Goal: Task Accomplishment & Management: Manage account settings

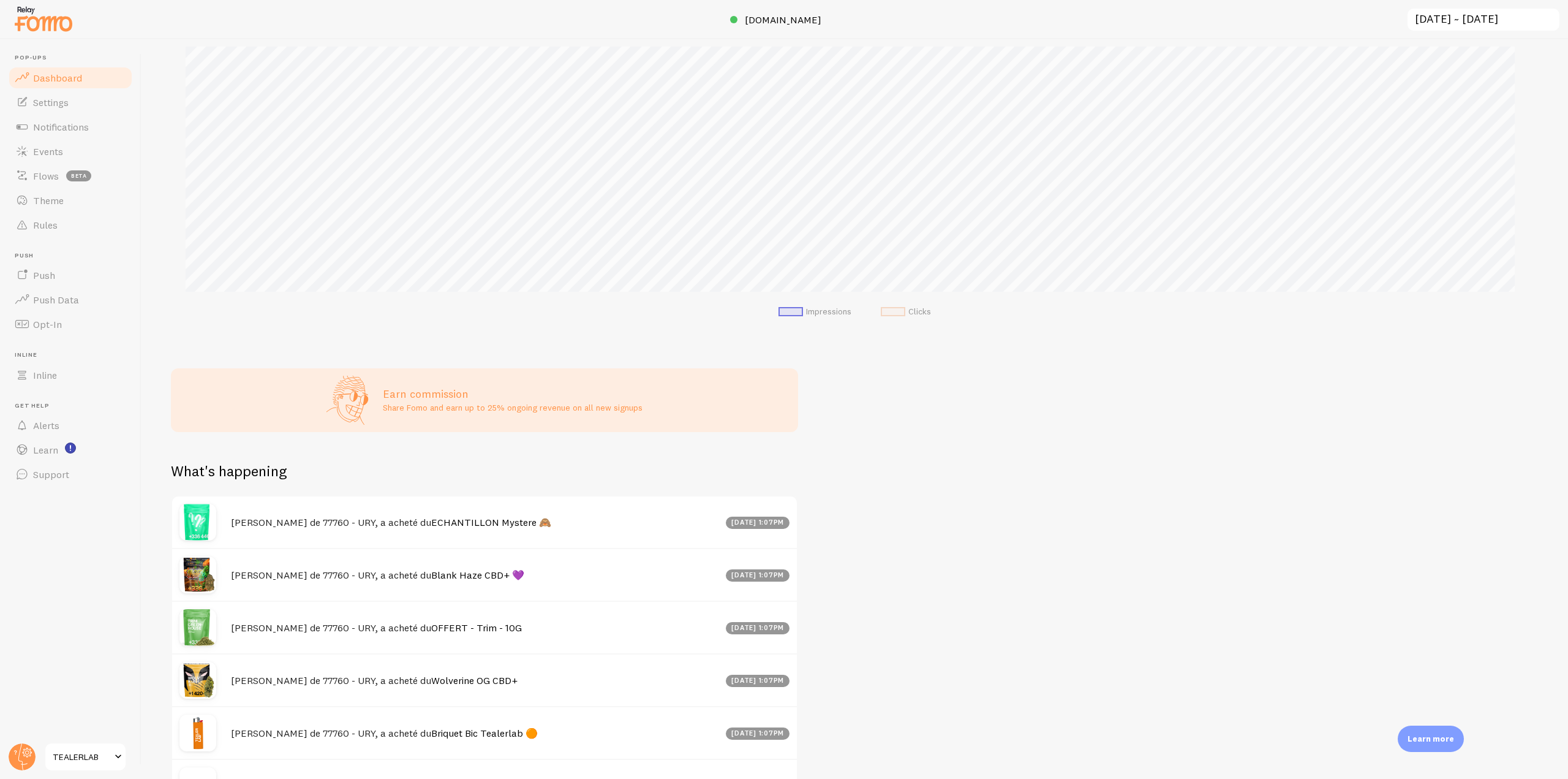
scroll to position [276, 0]
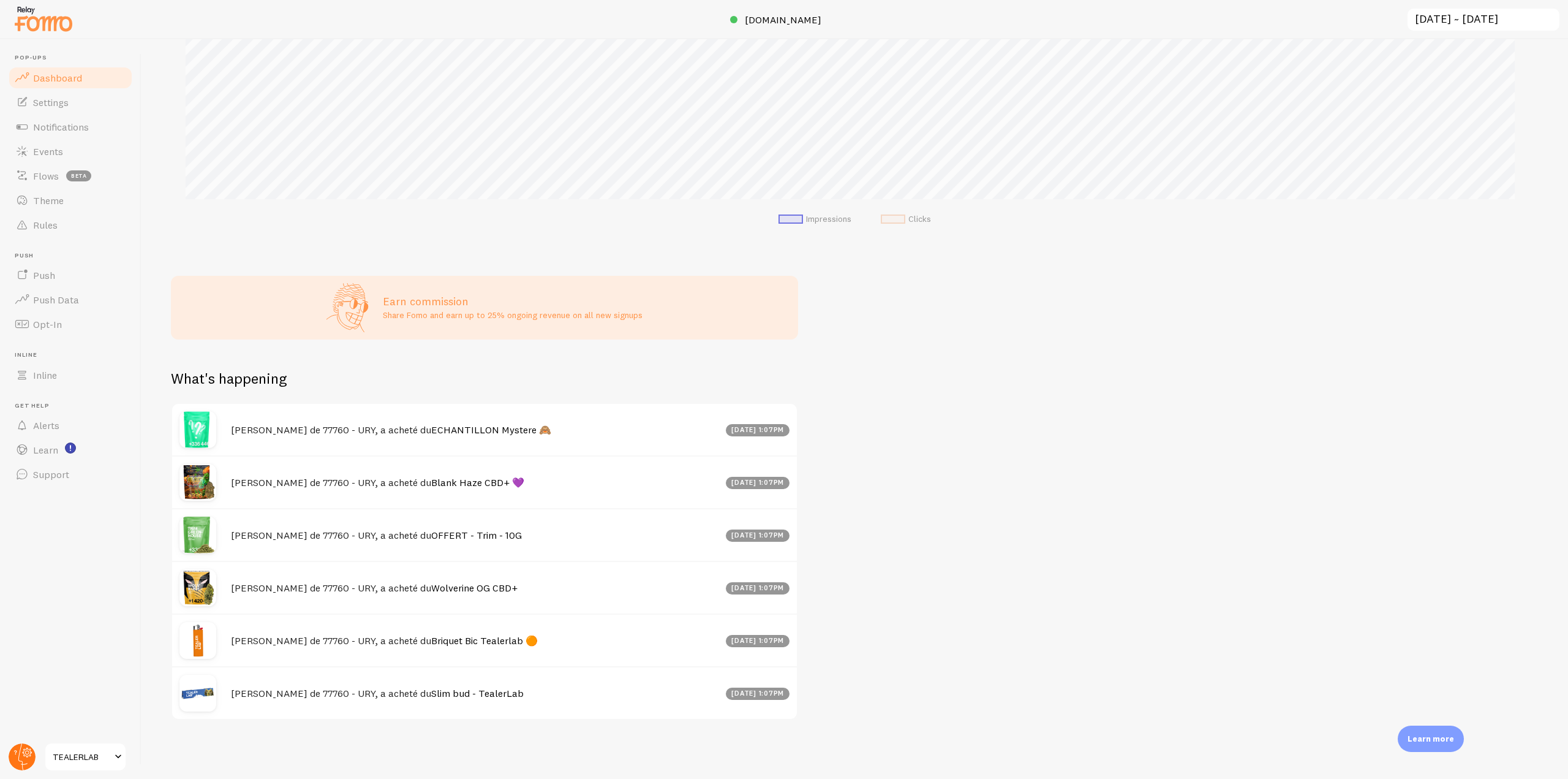
drag, startPoint x: 9, startPoint y: 763, endPoint x: 12, endPoint y: 753, distance: 10.4
click at [9, 763] on icon at bounding box center [21, 756] width 29 height 29
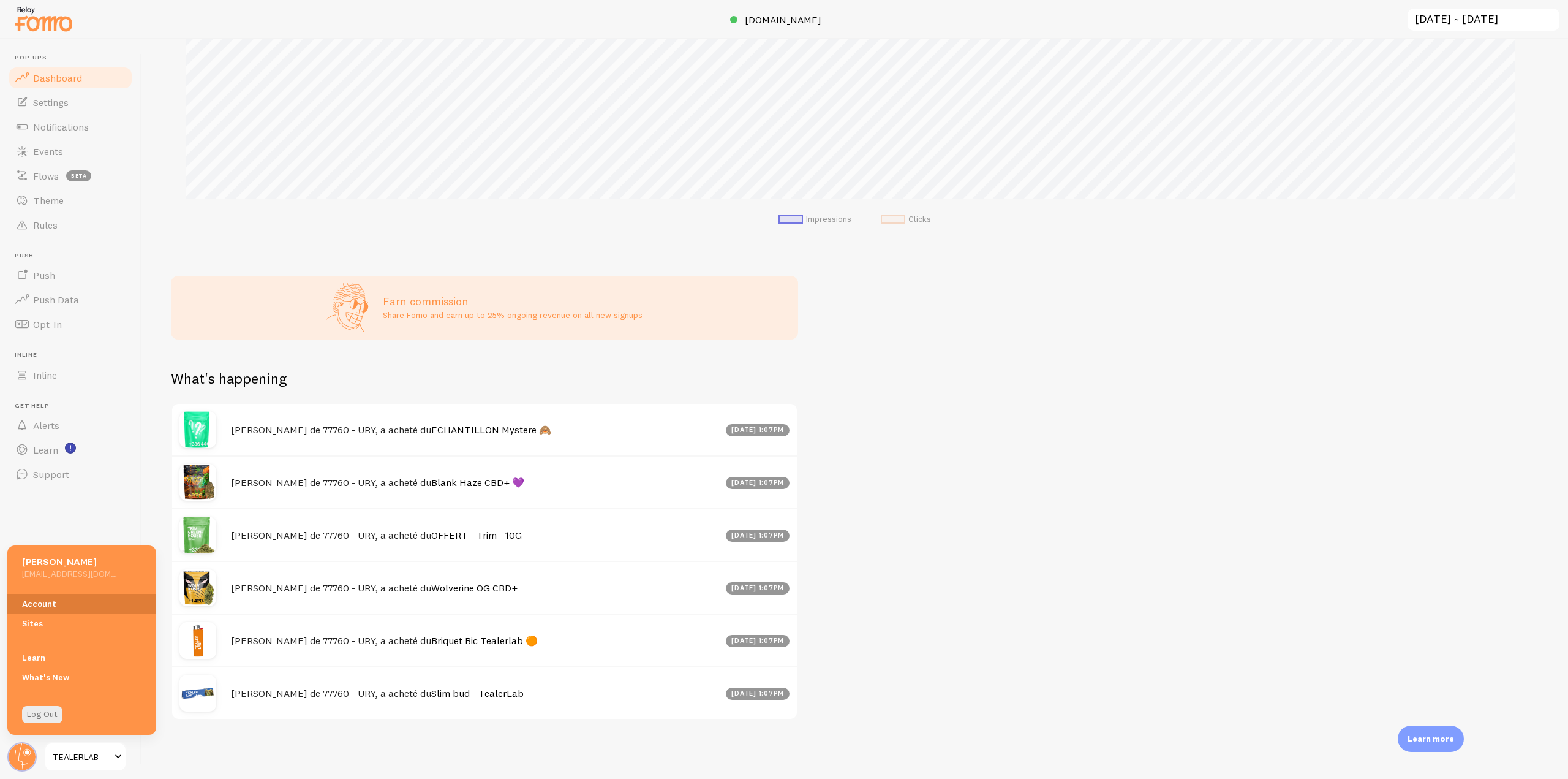
click at [54, 609] on link "Account" at bounding box center [81, 603] width 149 height 19
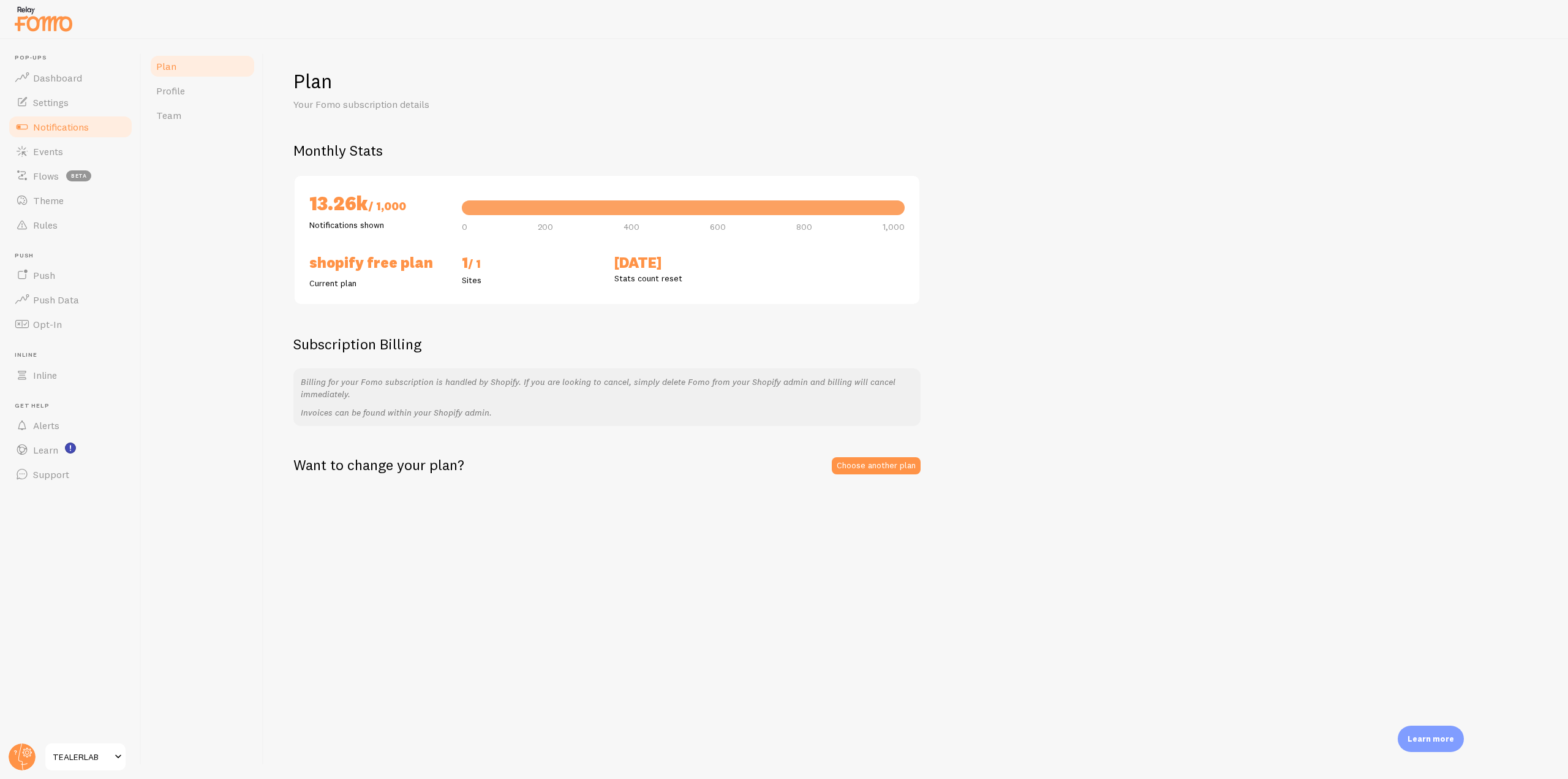
click at [75, 131] on span "Notifications" at bounding box center [60, 127] width 56 height 12
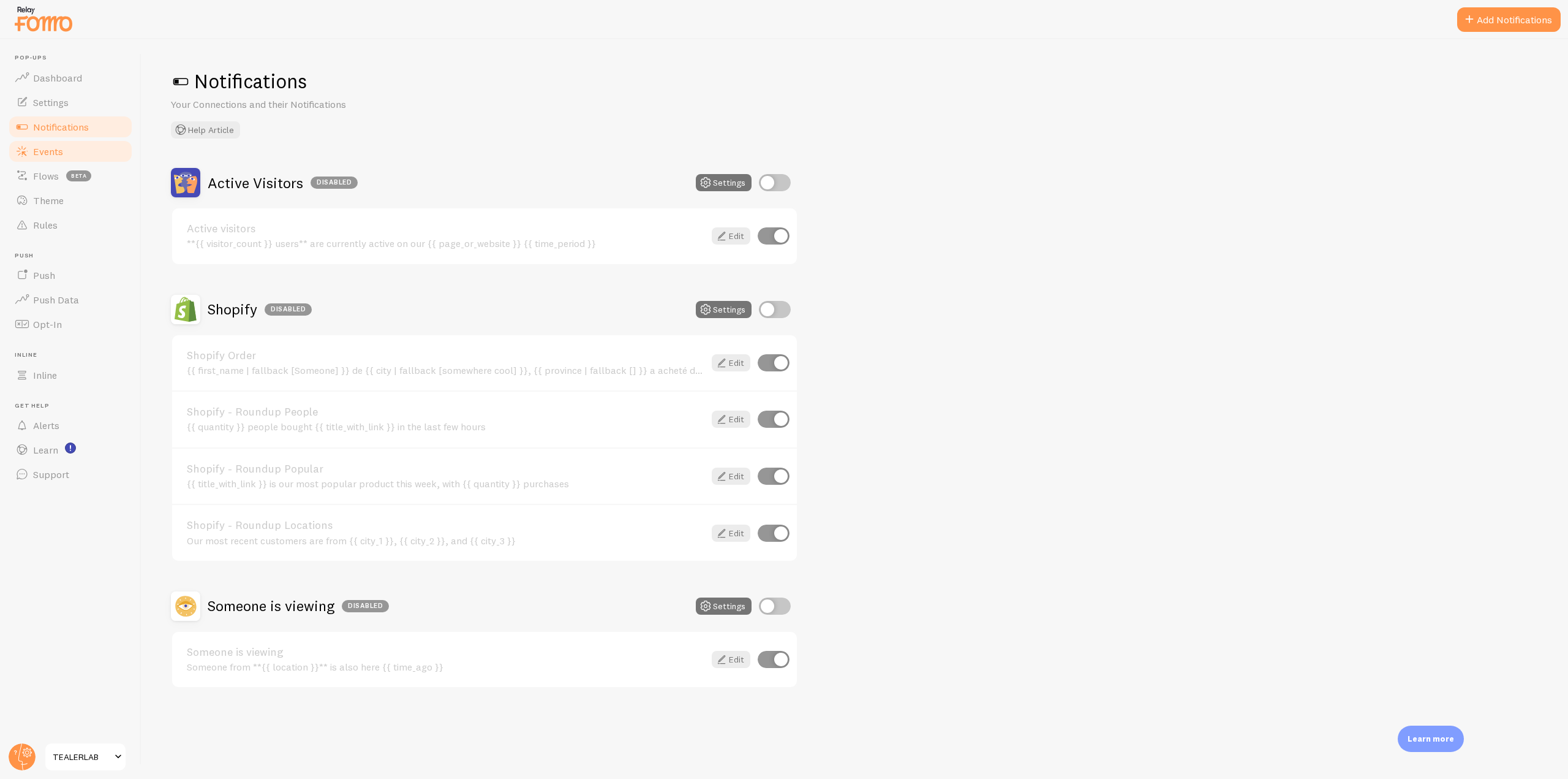
click at [61, 162] on link "Events" at bounding box center [70, 151] width 126 height 25
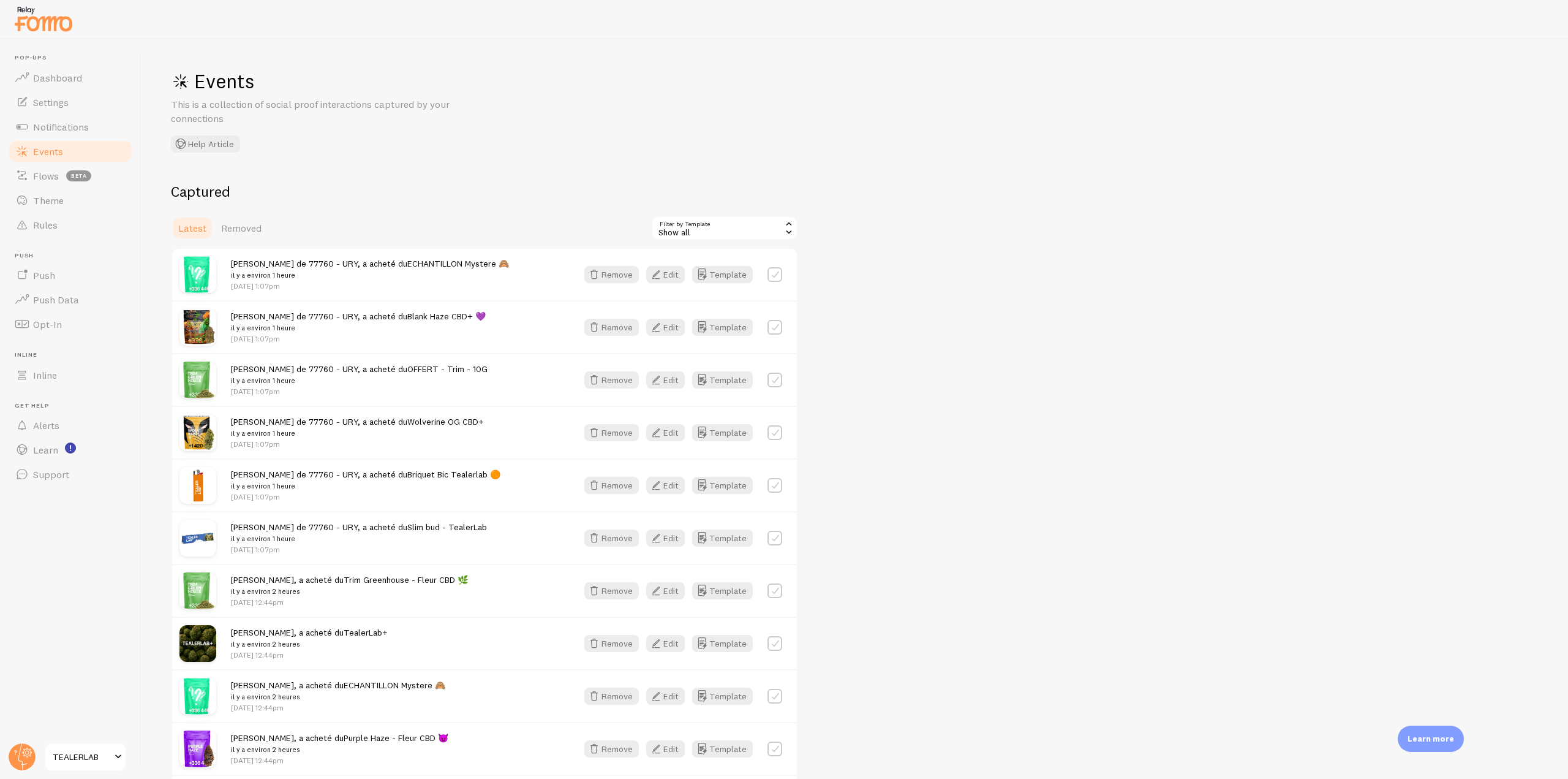
click at [63, 17] on img at bounding box center [43, 18] width 61 height 31
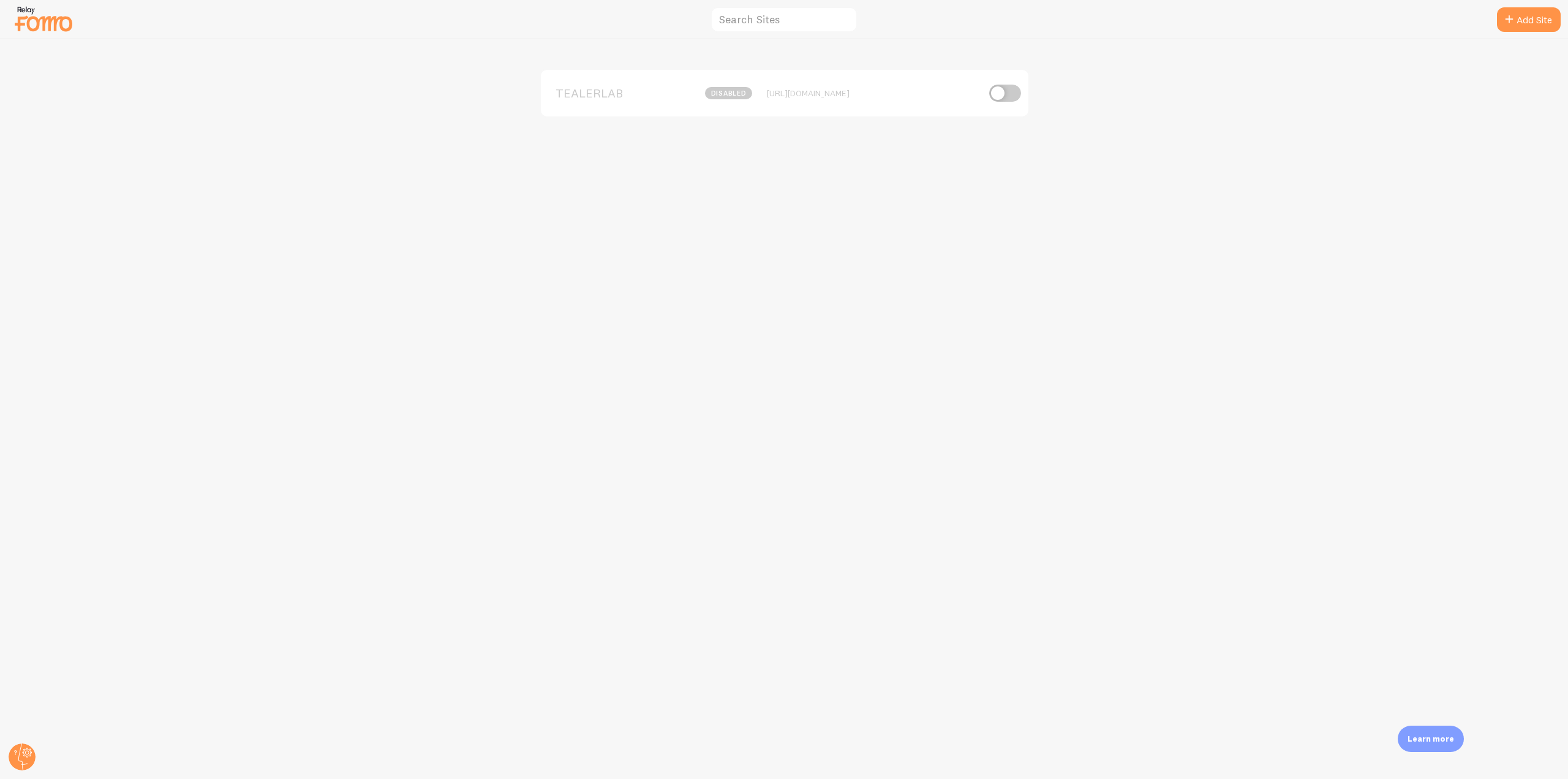
click at [575, 80] on div "TEALERLAB disabled [URL][DOMAIN_NAME]" at bounding box center [785, 93] width 487 height 47
click at [575, 90] on span "TEALERLAB" at bounding box center [605, 93] width 99 height 11
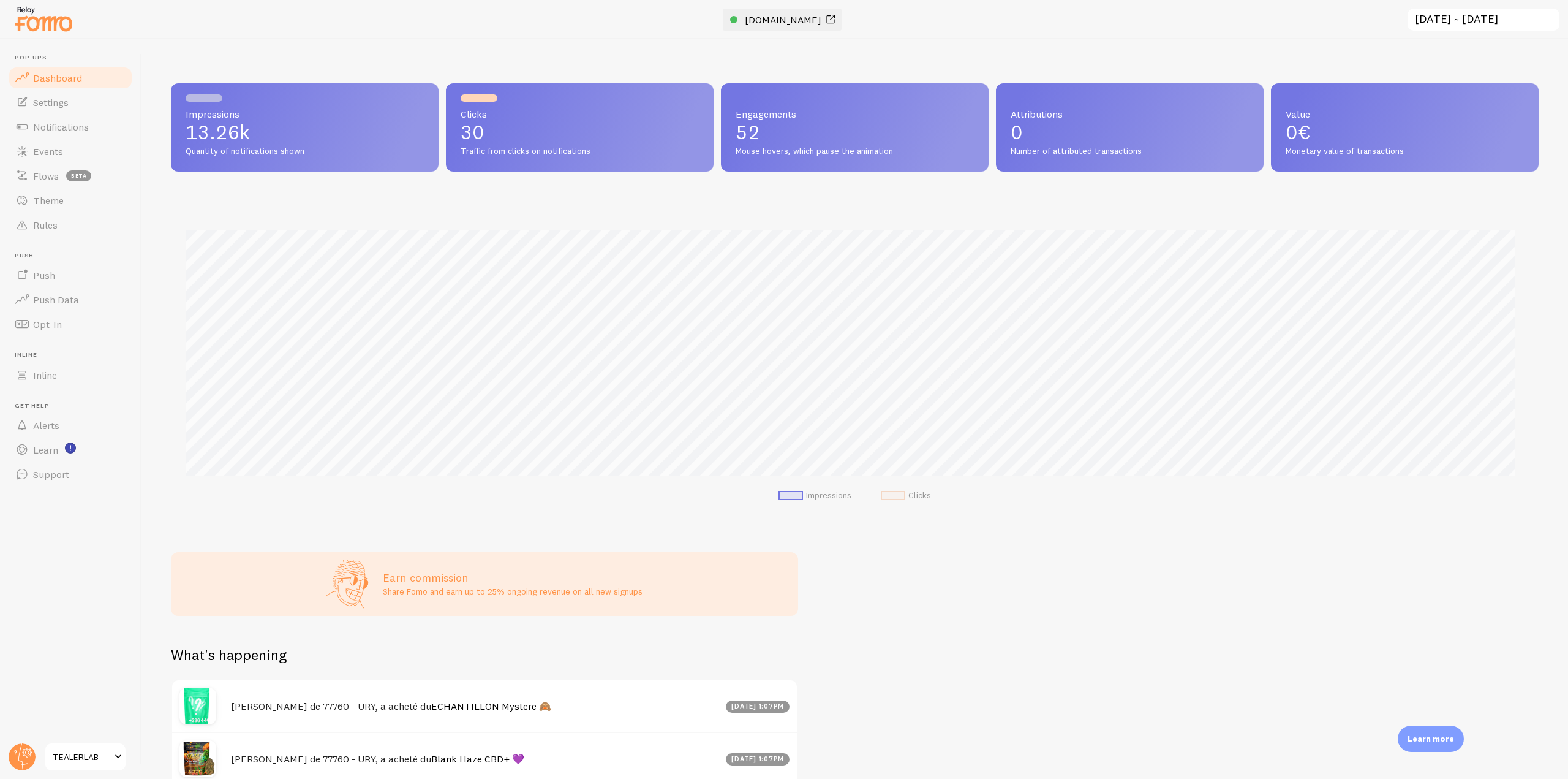
click at [773, 15] on span "[DOMAIN_NAME]" at bounding box center [783, 19] width 77 height 12
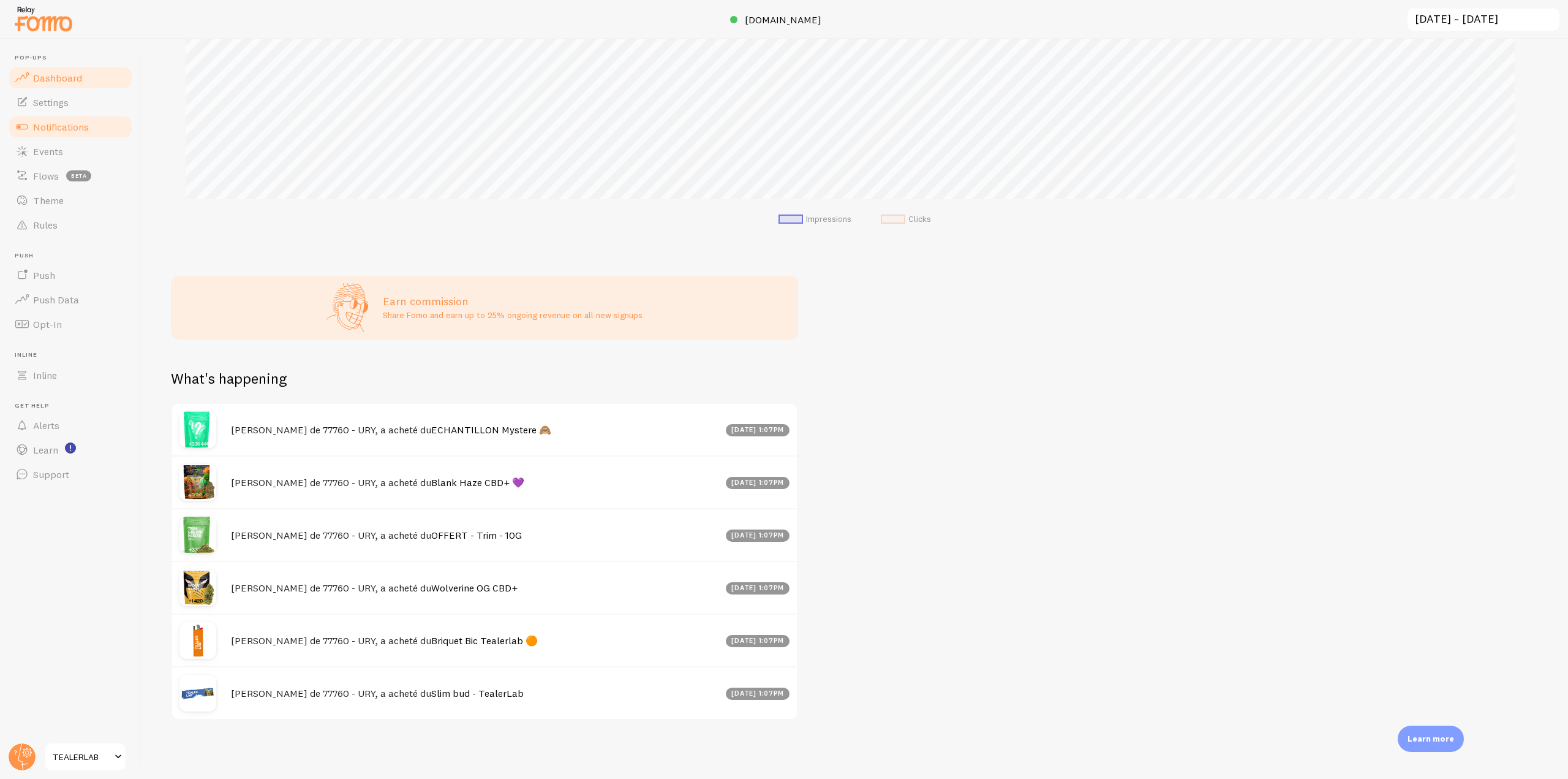
click at [99, 117] on link "Notifications" at bounding box center [70, 127] width 126 height 25
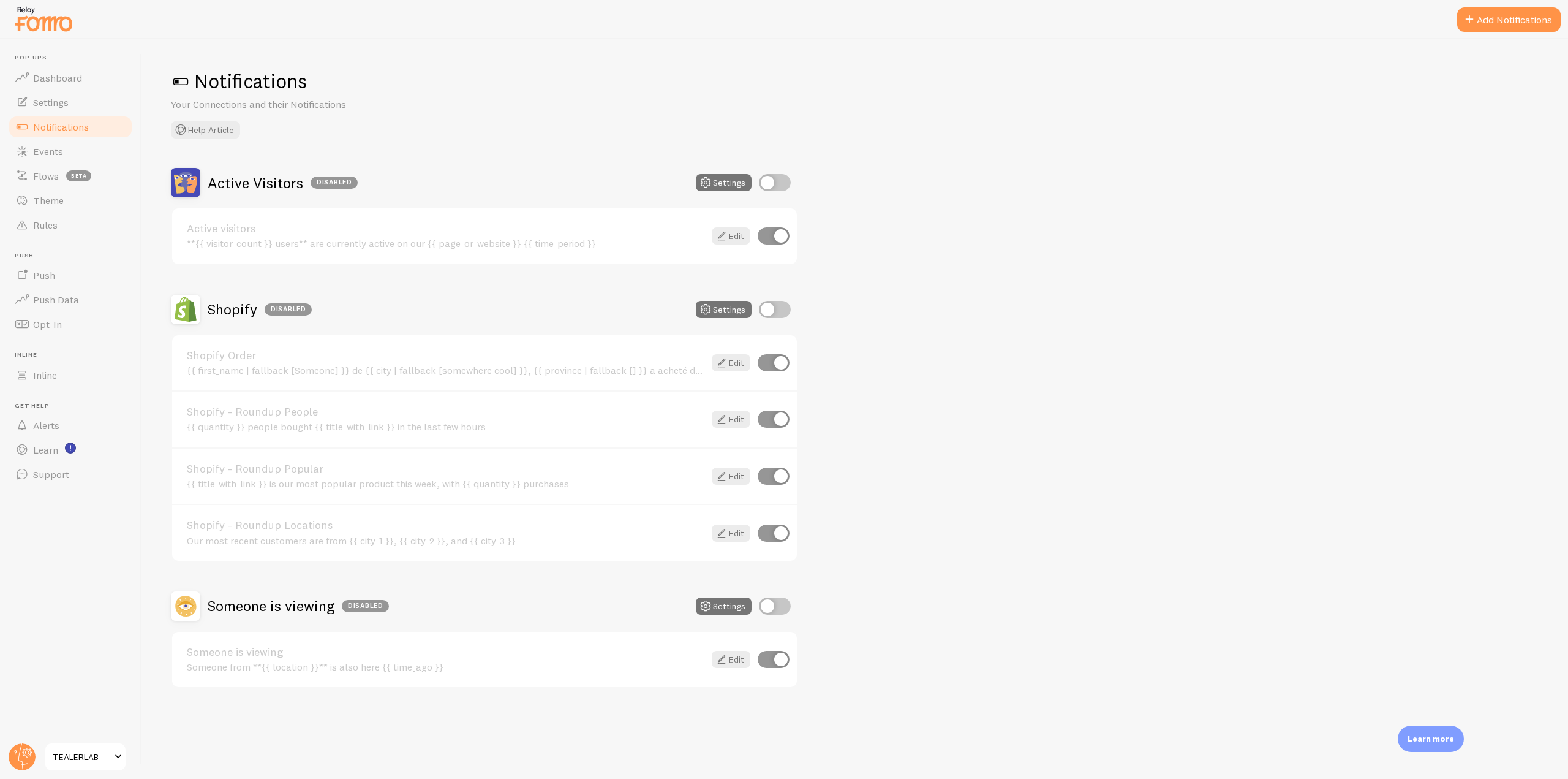
click at [60, 19] on img at bounding box center [43, 18] width 61 height 31
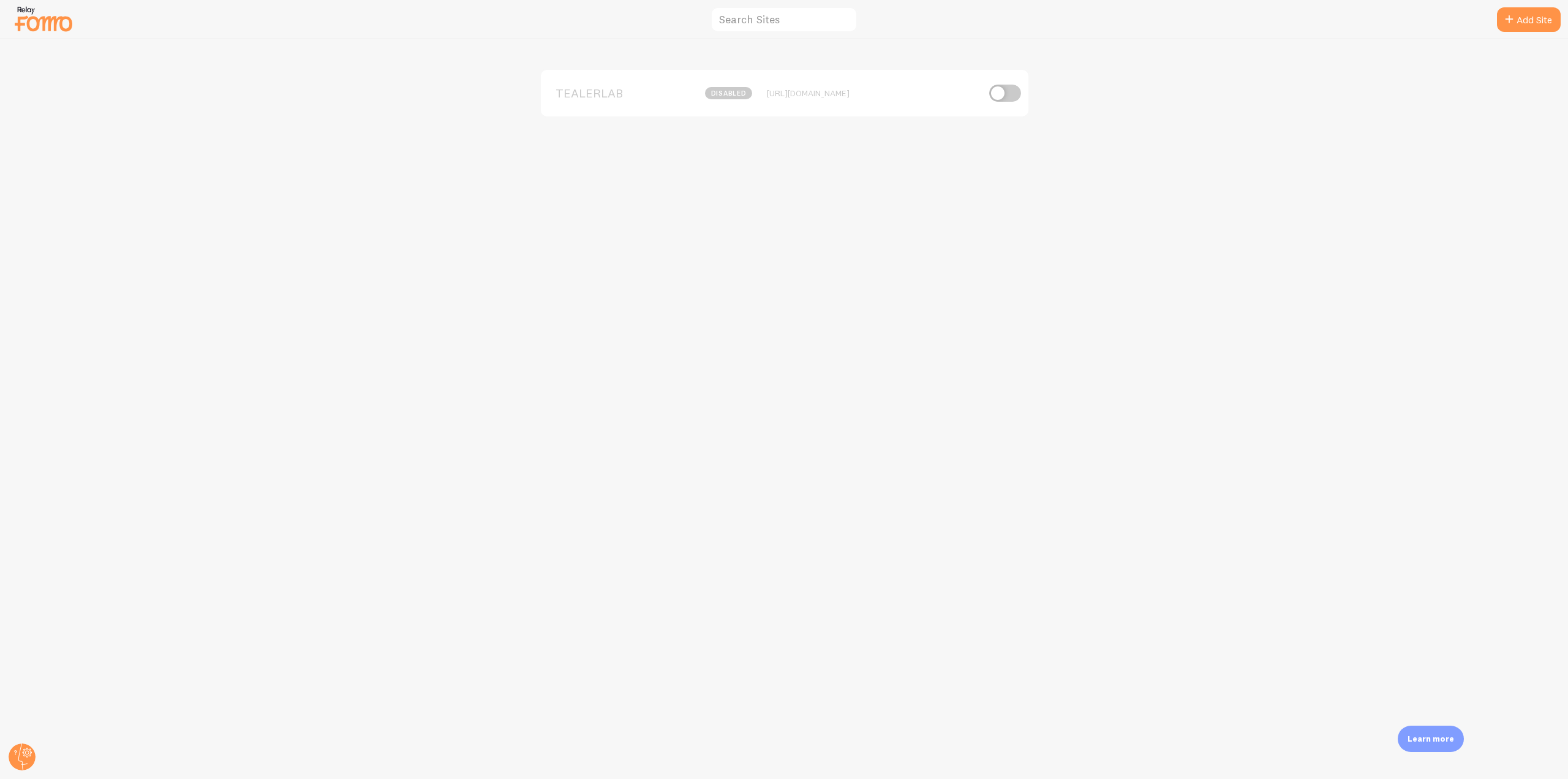
click at [586, 99] on span "TEALERLAB" at bounding box center [605, 93] width 99 height 11
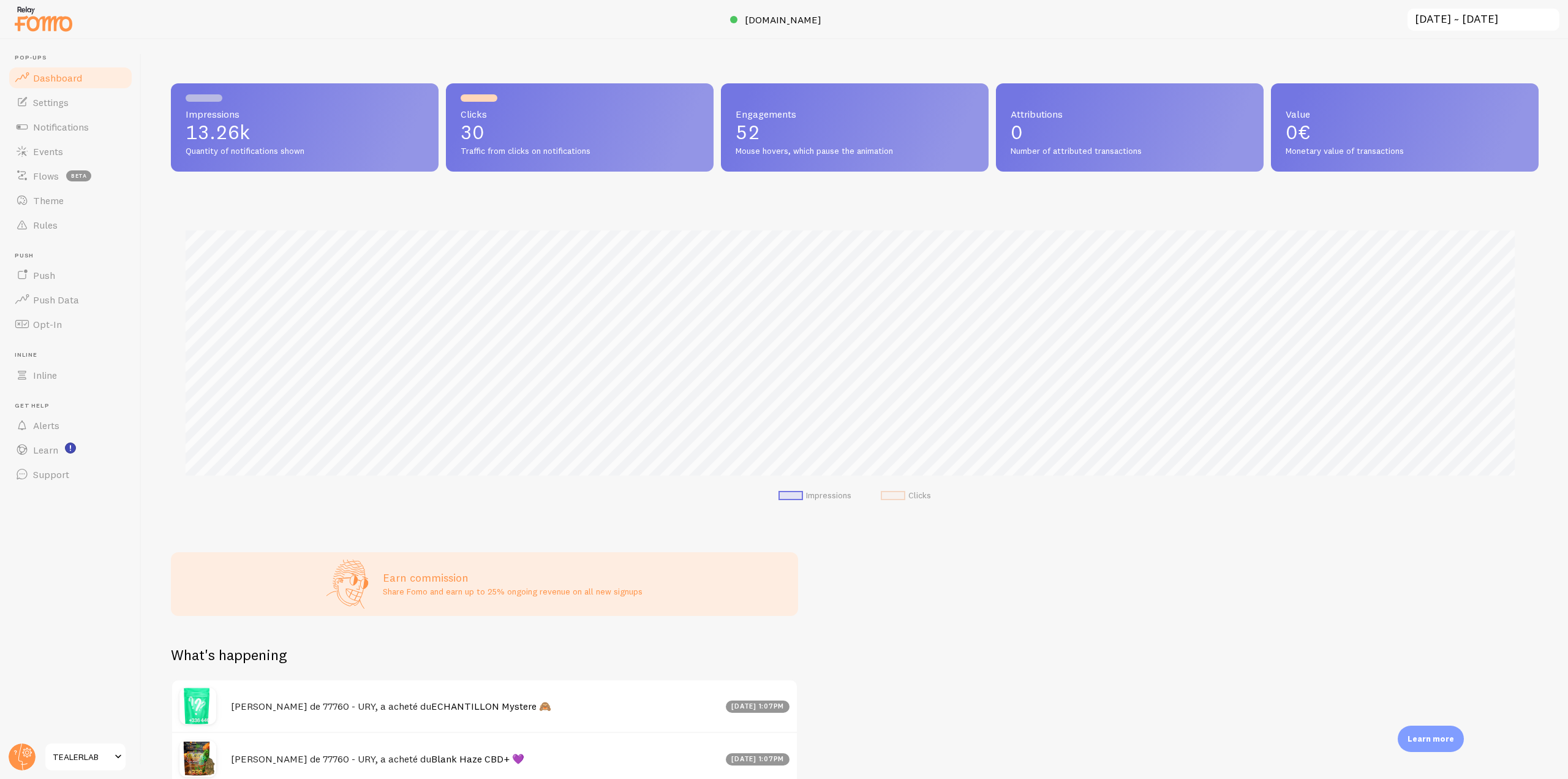
scroll to position [321, 1359]
click at [35, 158] on link "Events" at bounding box center [70, 151] width 126 height 25
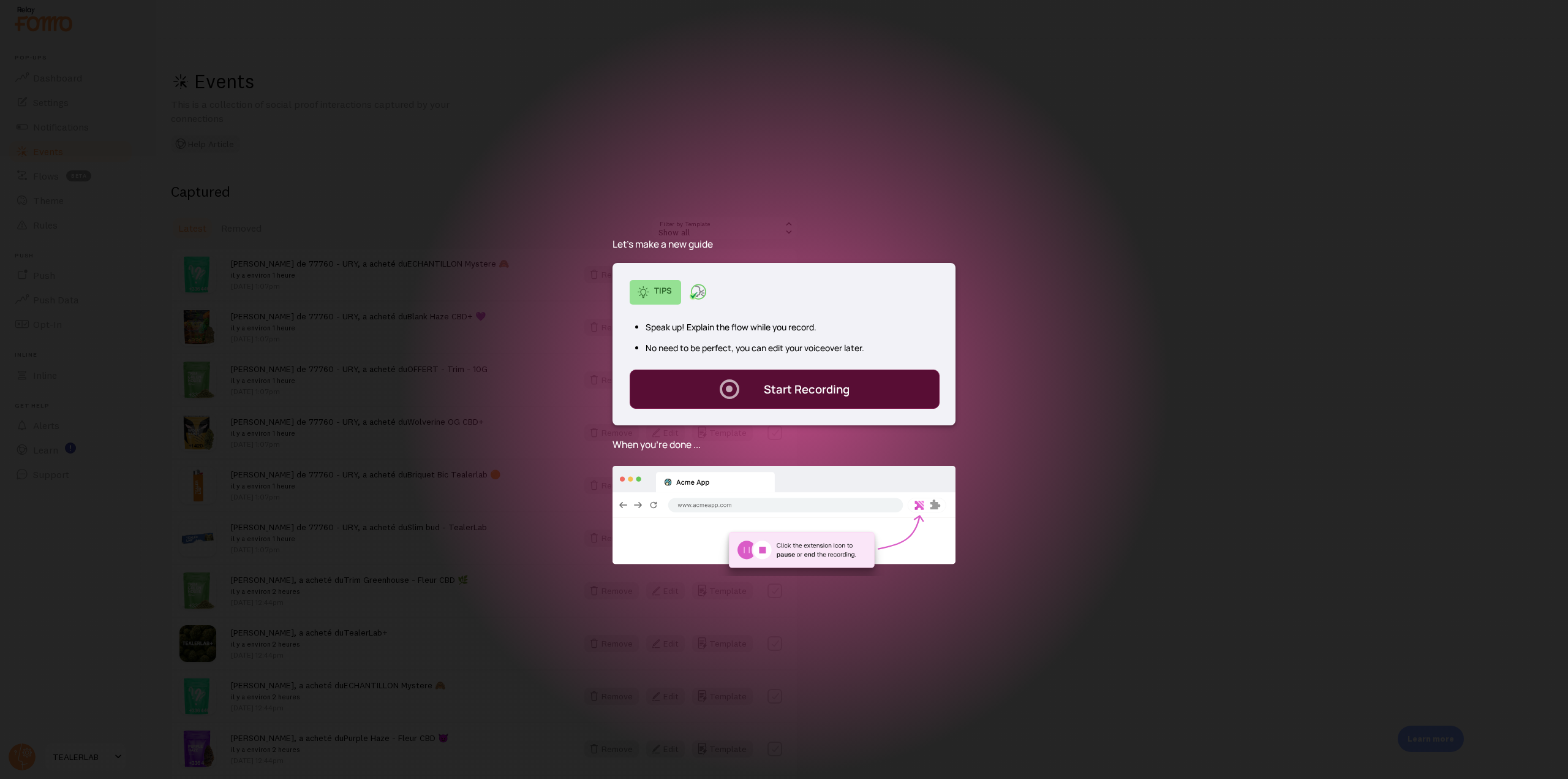
click at [800, 384] on div "Start Recording" at bounding box center [806, 389] width 86 height 16
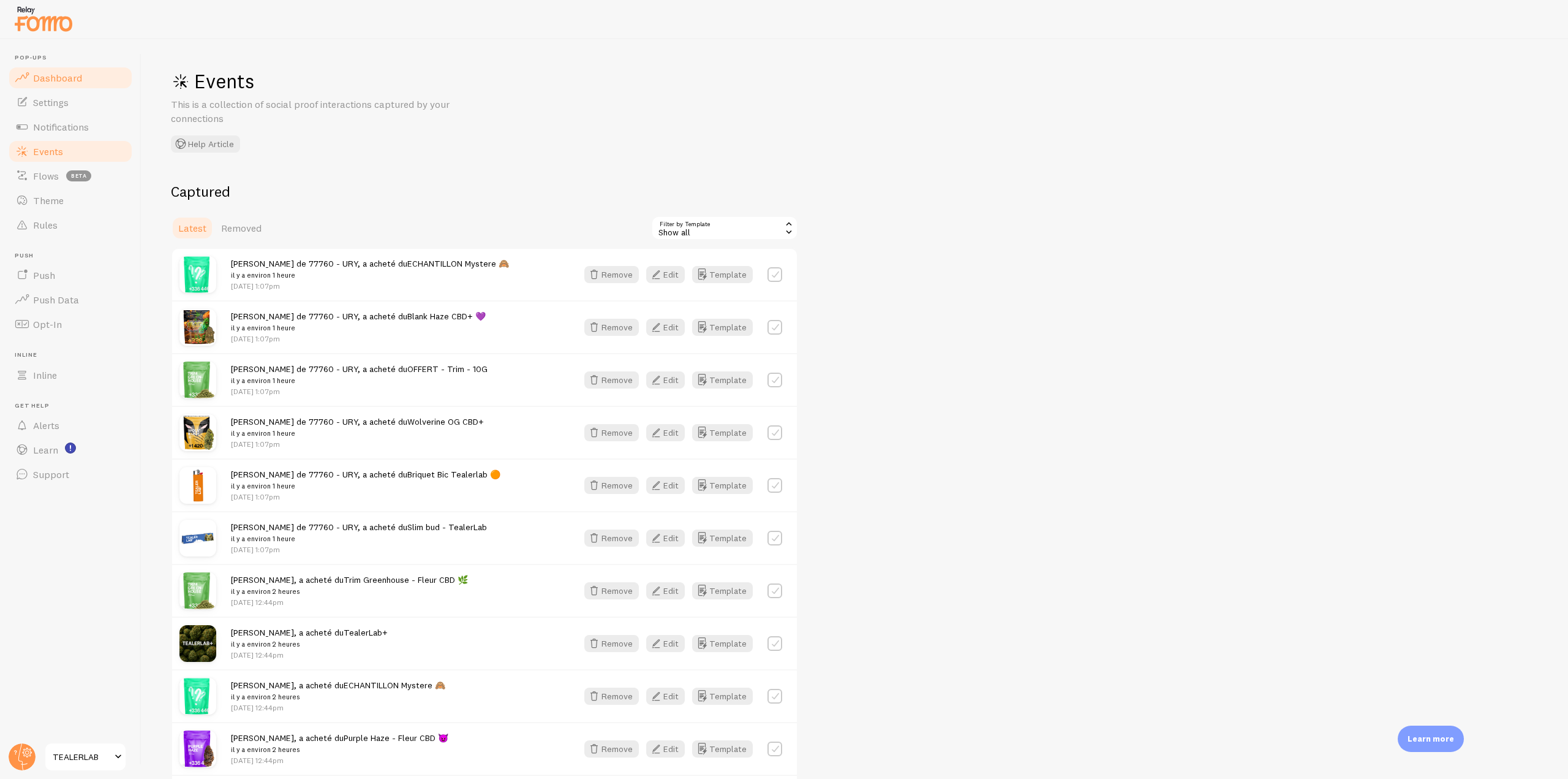
click at [92, 81] on link "Dashboard" at bounding box center [70, 78] width 126 height 25
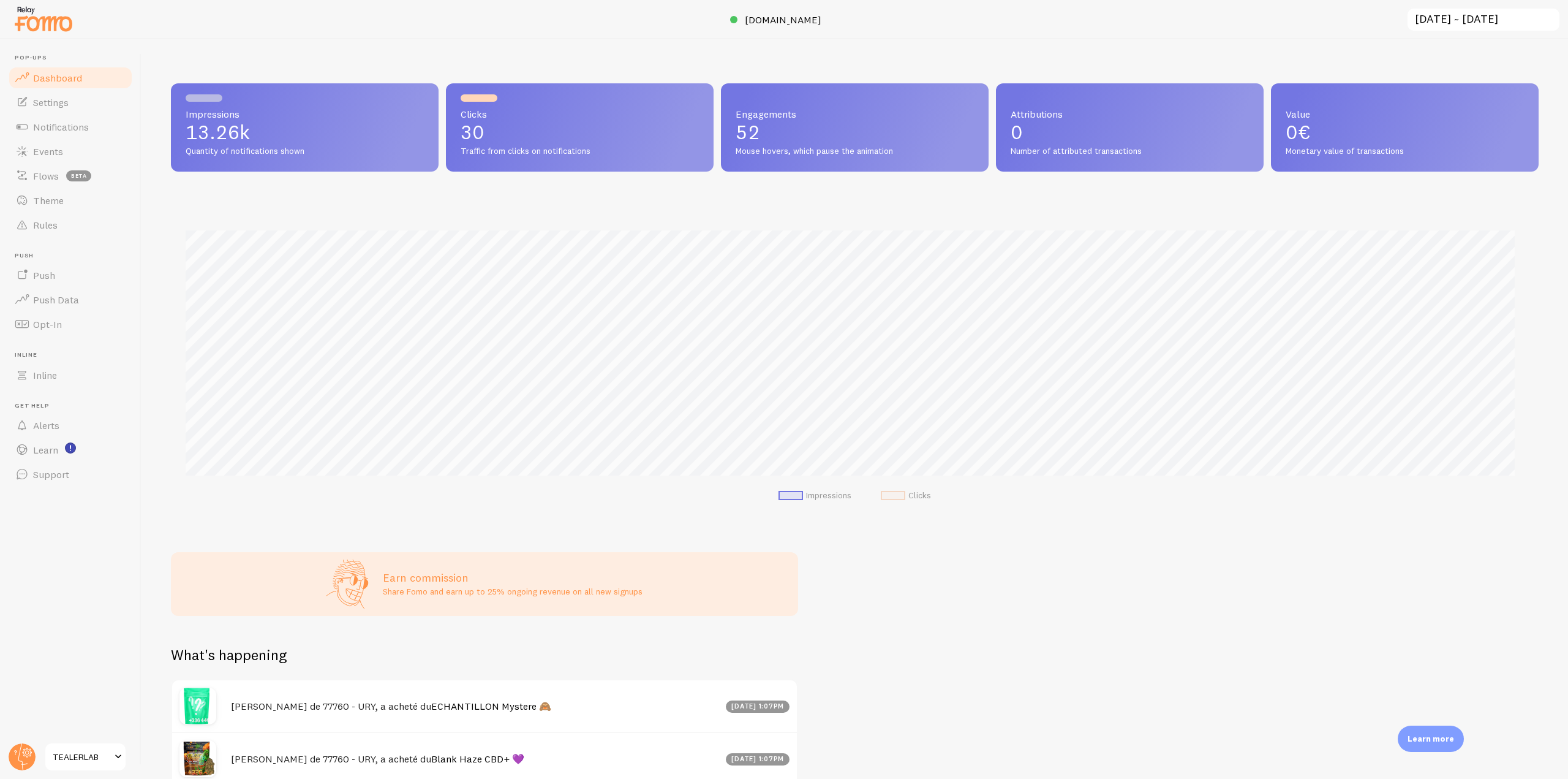
scroll to position [321, 1359]
click at [32, 751] on circle at bounding box center [22, 756] width 27 height 27
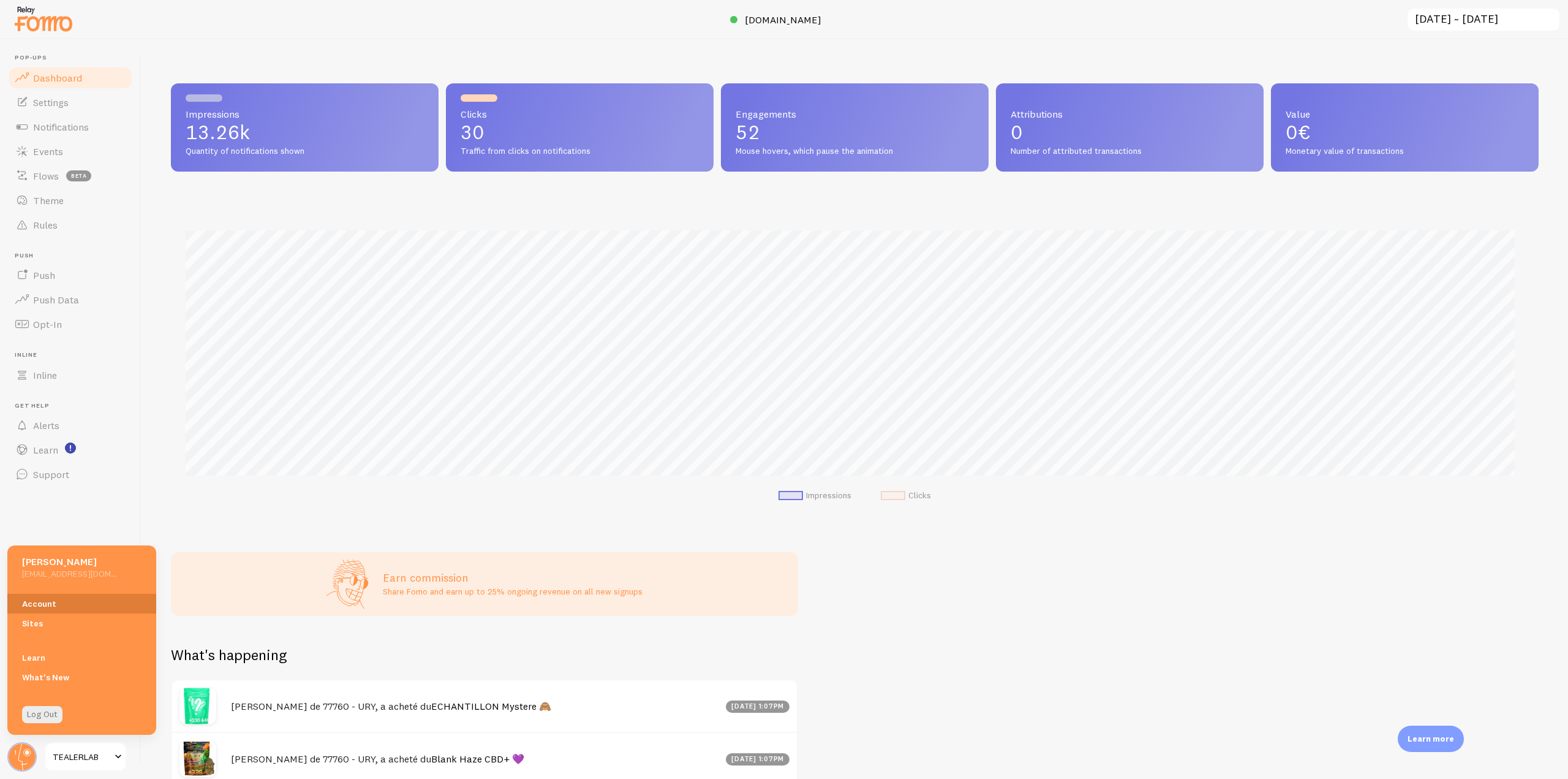
click at [45, 603] on link "Account" at bounding box center [81, 603] width 149 height 19
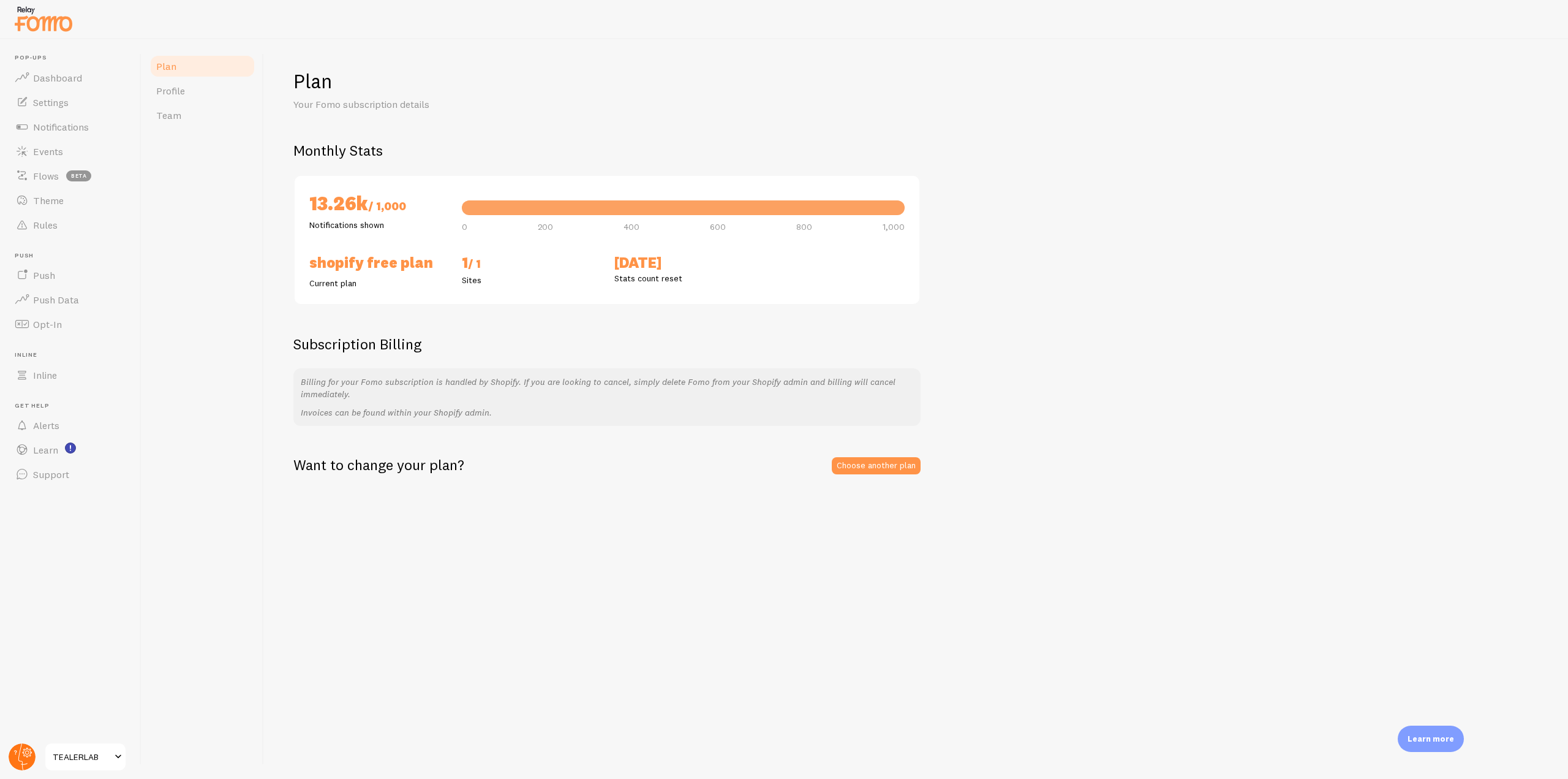
click at [26, 764] on circle at bounding box center [22, 756] width 27 height 27
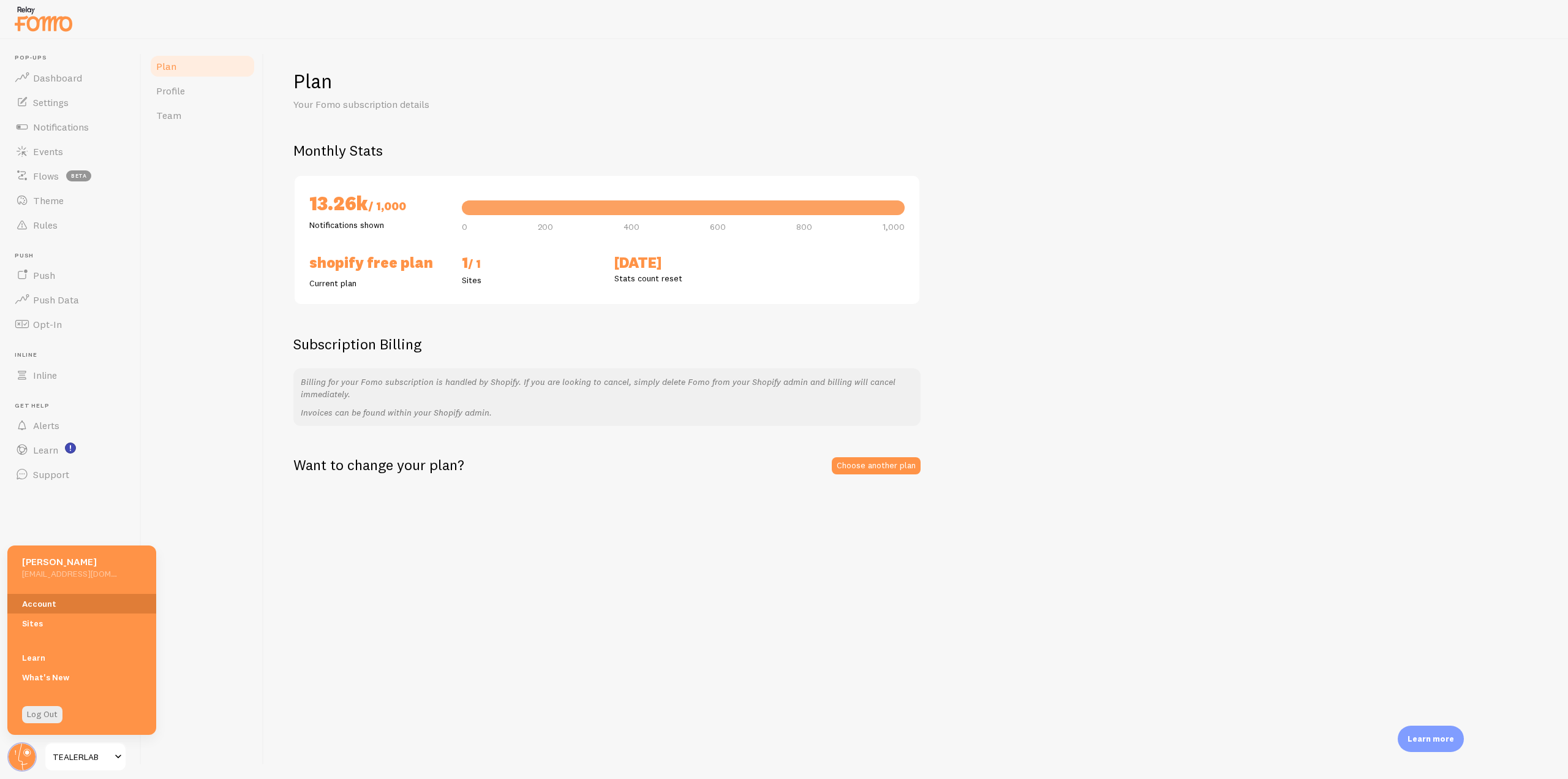
click at [45, 601] on link "Account" at bounding box center [81, 603] width 149 height 19
click at [87, 127] on span "Notifications" at bounding box center [60, 127] width 56 height 12
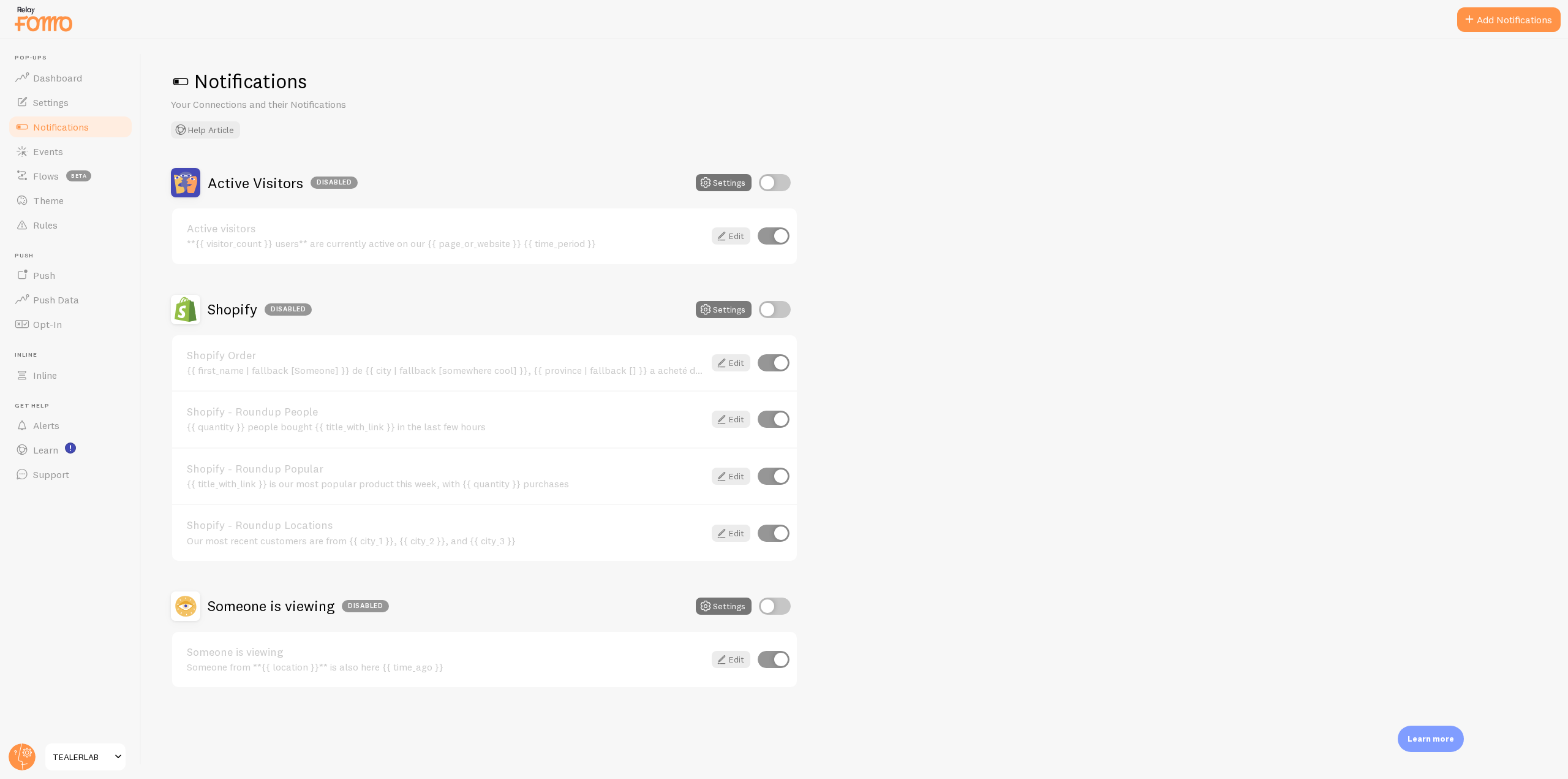
click at [722, 306] on button "Settings" at bounding box center [723, 309] width 56 height 17
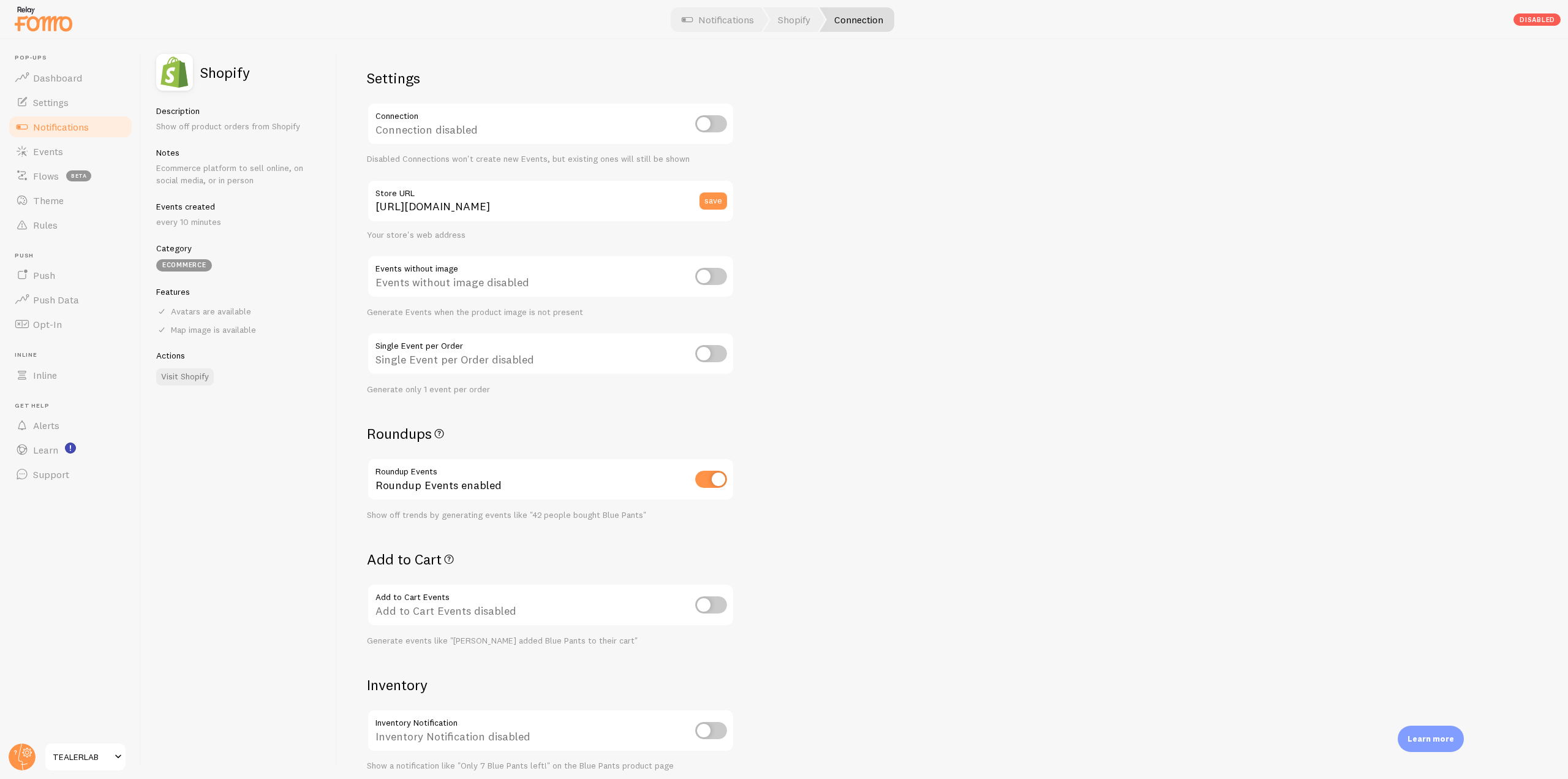
scroll to position [123, 0]
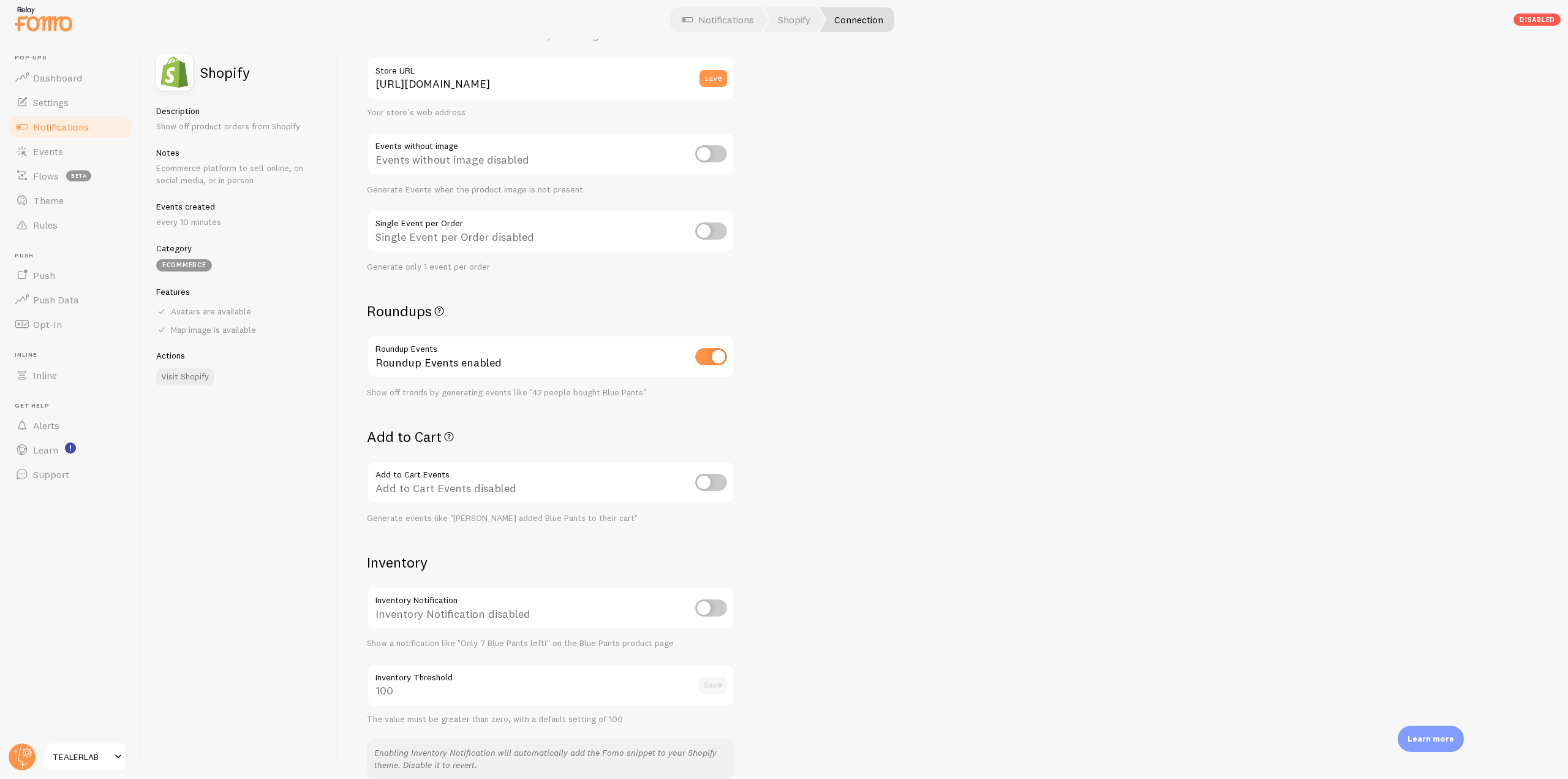
click at [723, 482] on input "checkbox" at bounding box center [711, 481] width 32 height 17
checkbox input "true"
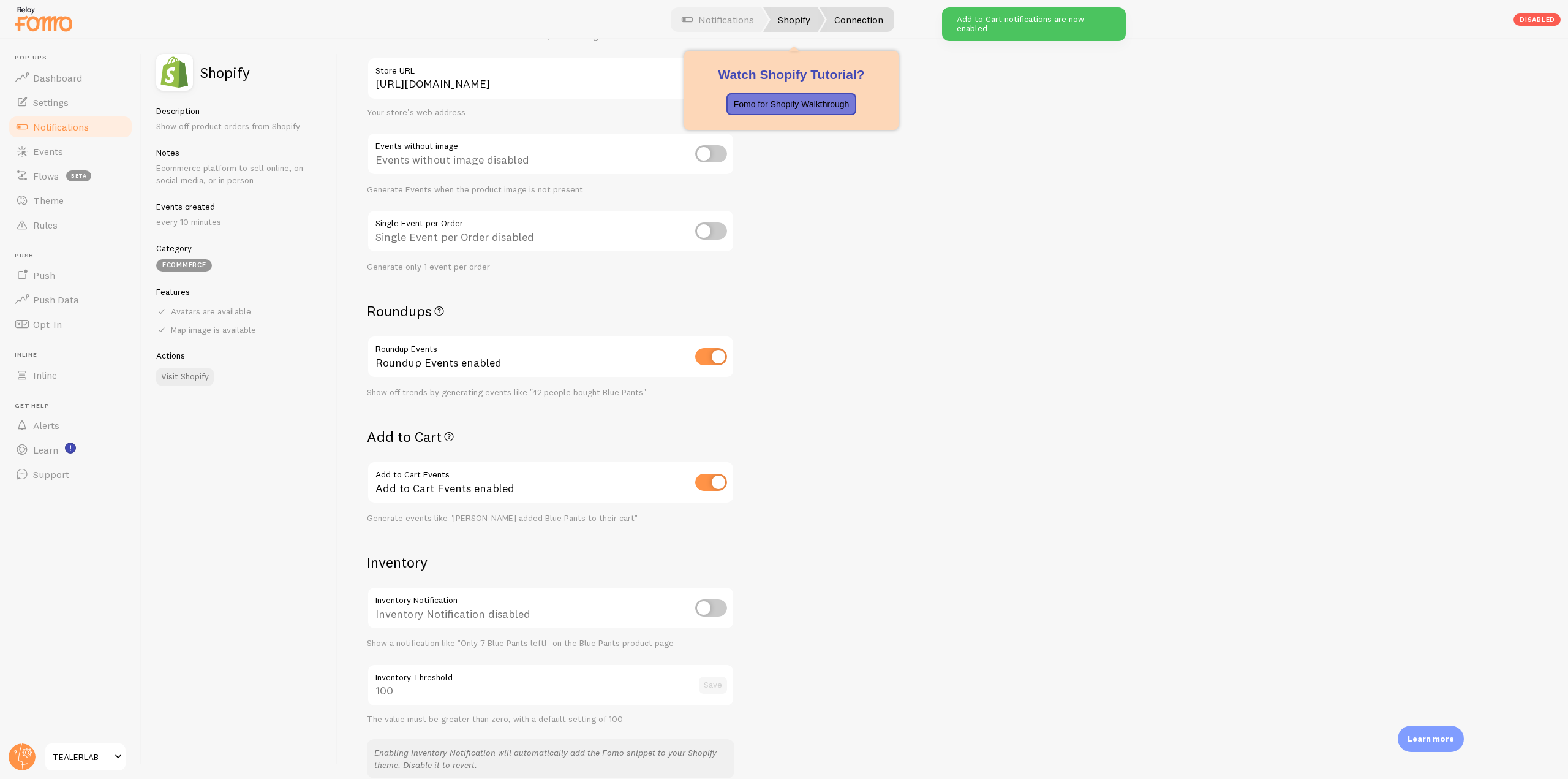
click at [773, 17] on link "Shopify" at bounding box center [794, 19] width 62 height 25
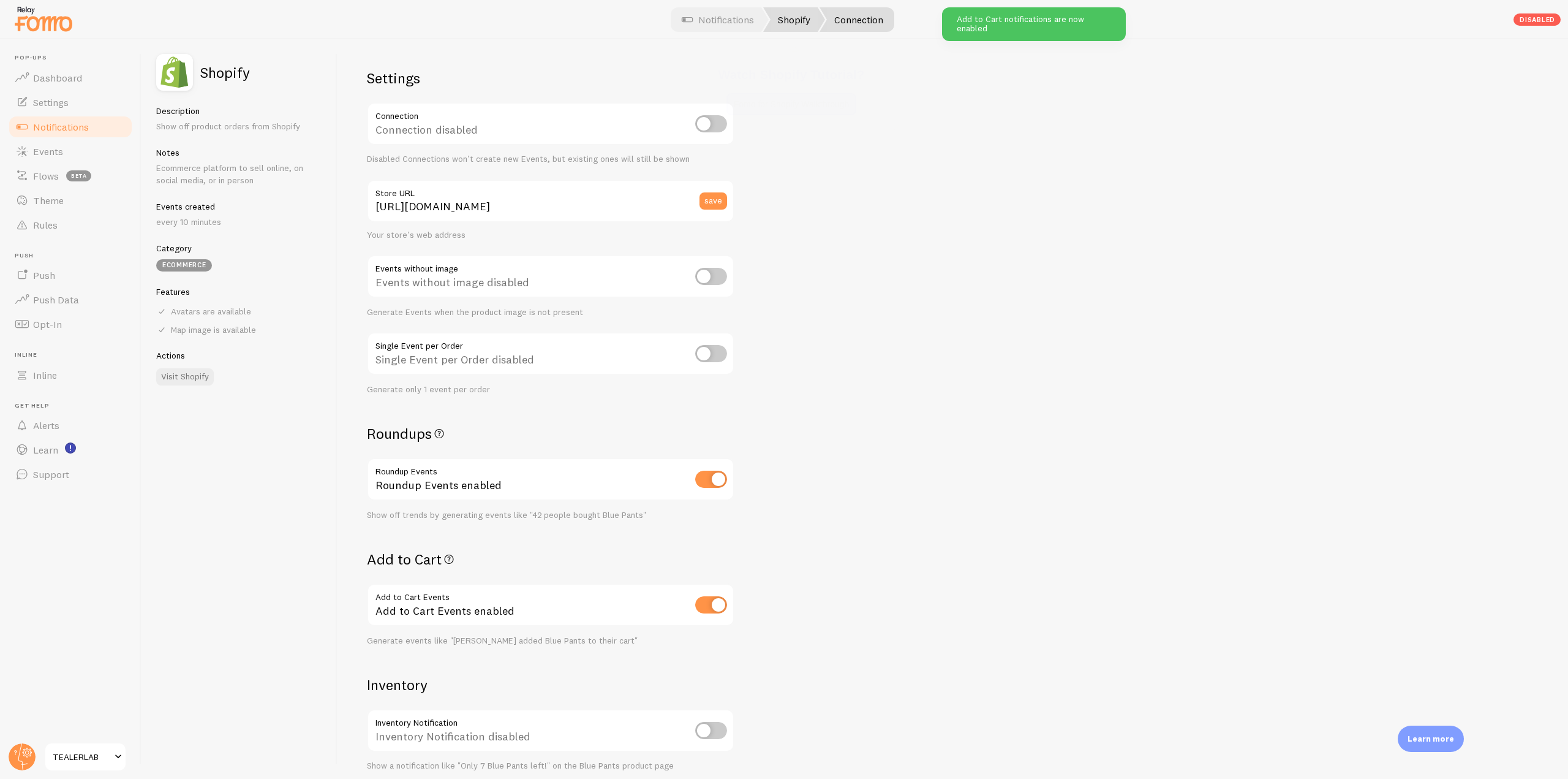
click at [789, 22] on link "Shopify" at bounding box center [794, 19] width 62 height 25
click at [53, 128] on span "Notifications" at bounding box center [60, 127] width 56 height 12
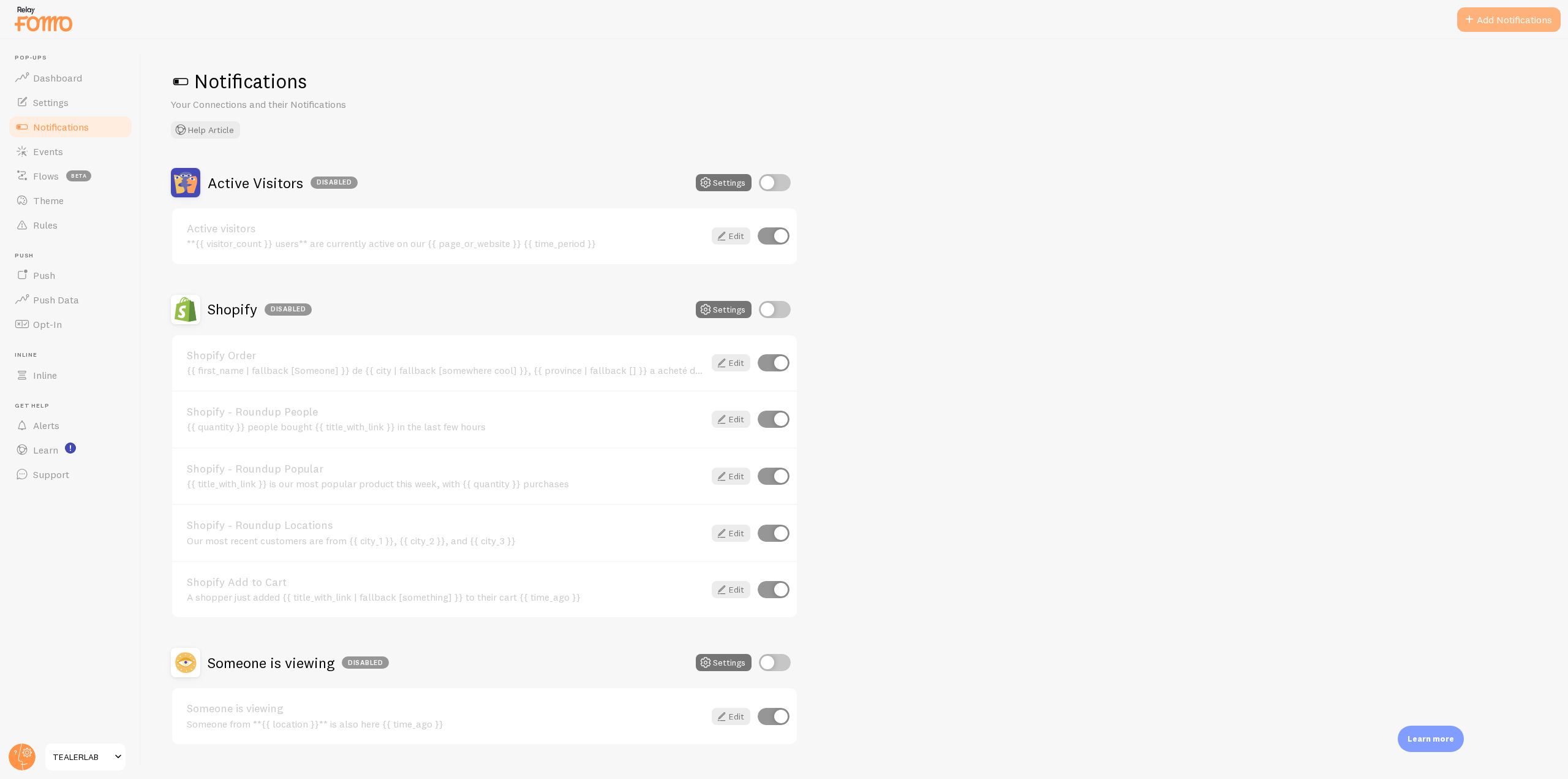
click at [1476, 18] on button "Add Notifications" at bounding box center [1508, 19] width 103 height 25
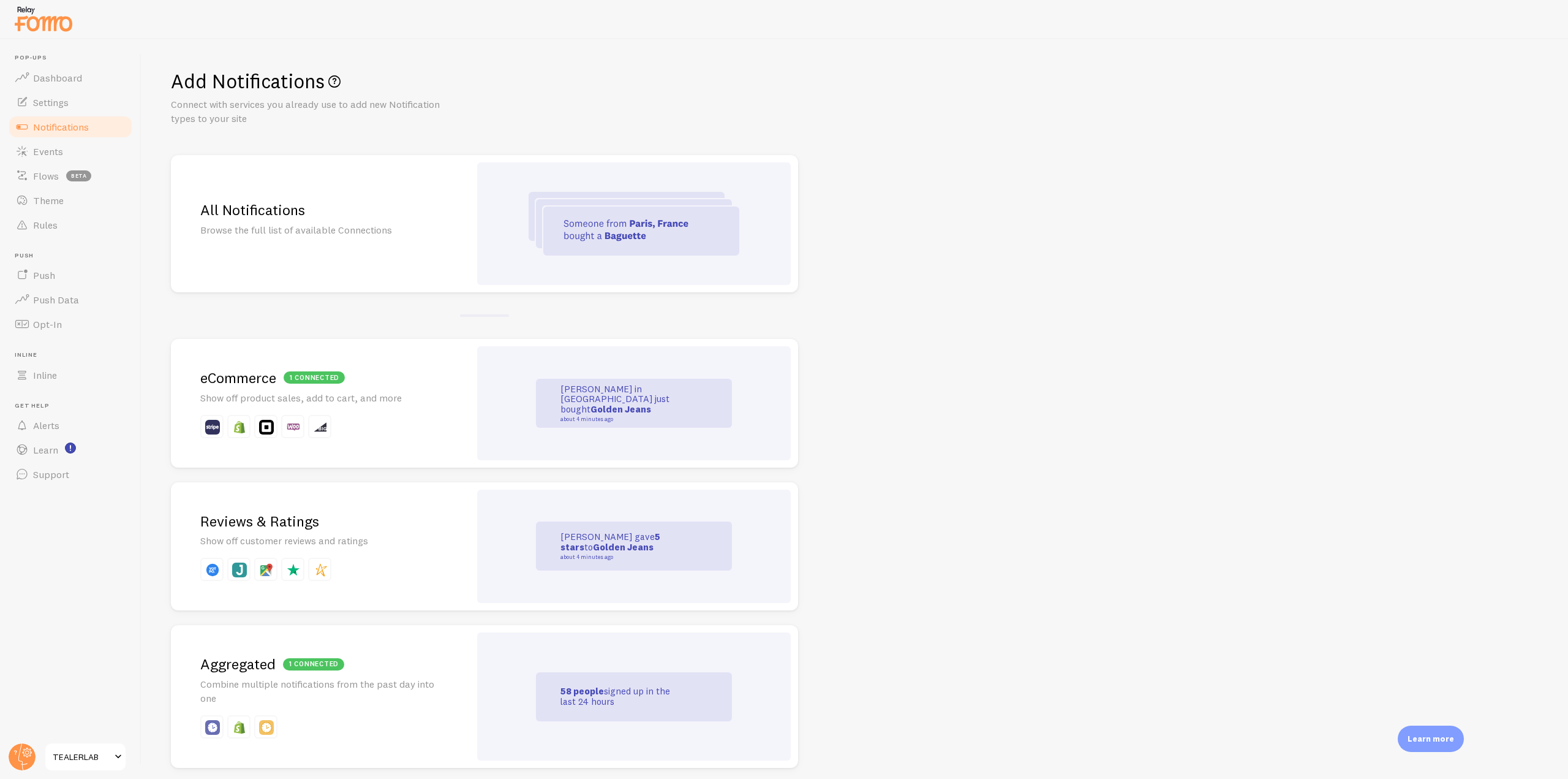
click at [441, 231] on div "All Notifications Browse the full list of available Connections" at bounding box center [320, 223] width 299 height 137
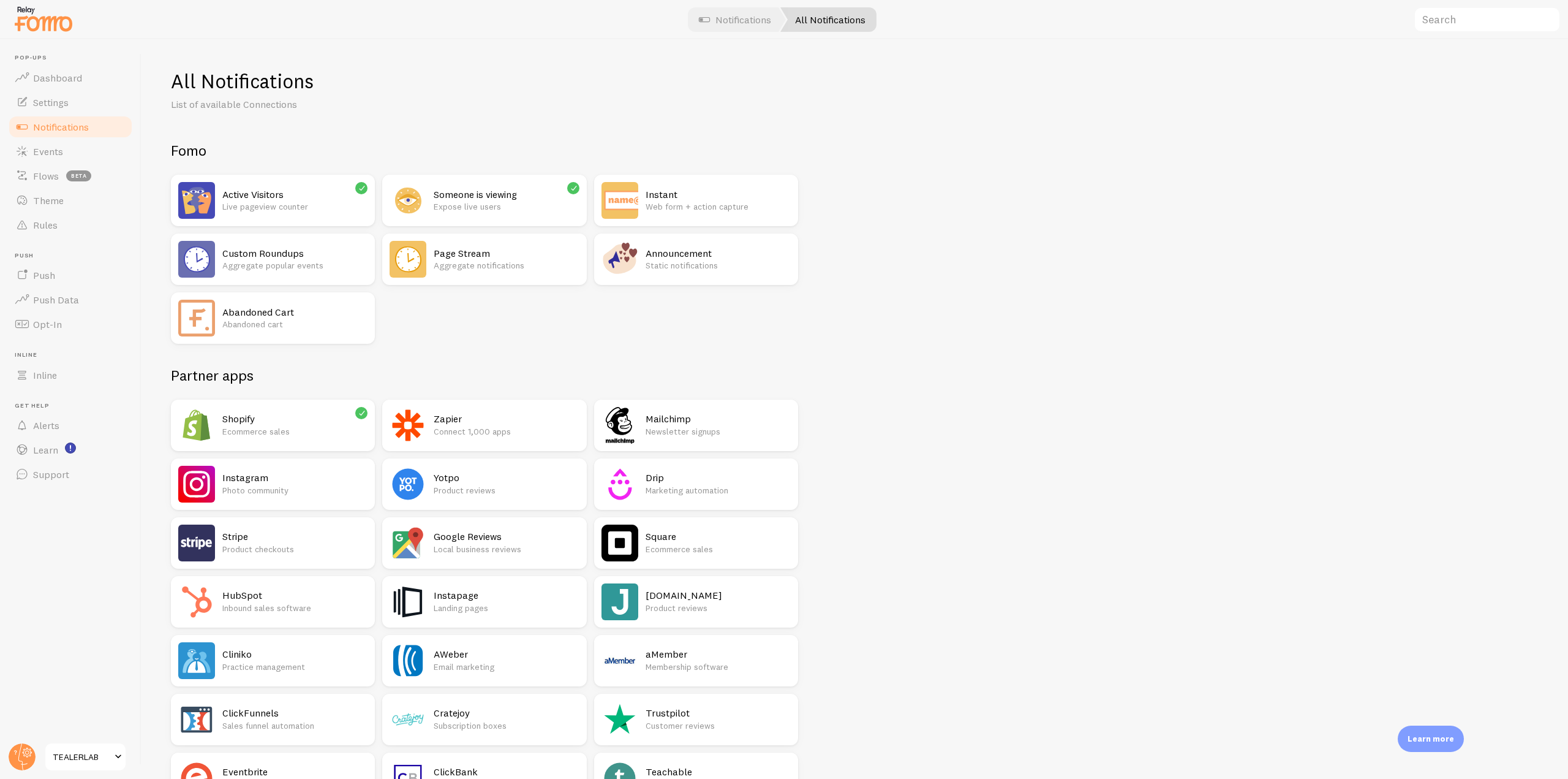
click at [471, 261] on p "Aggregate notifications" at bounding box center [506, 265] width 145 height 12
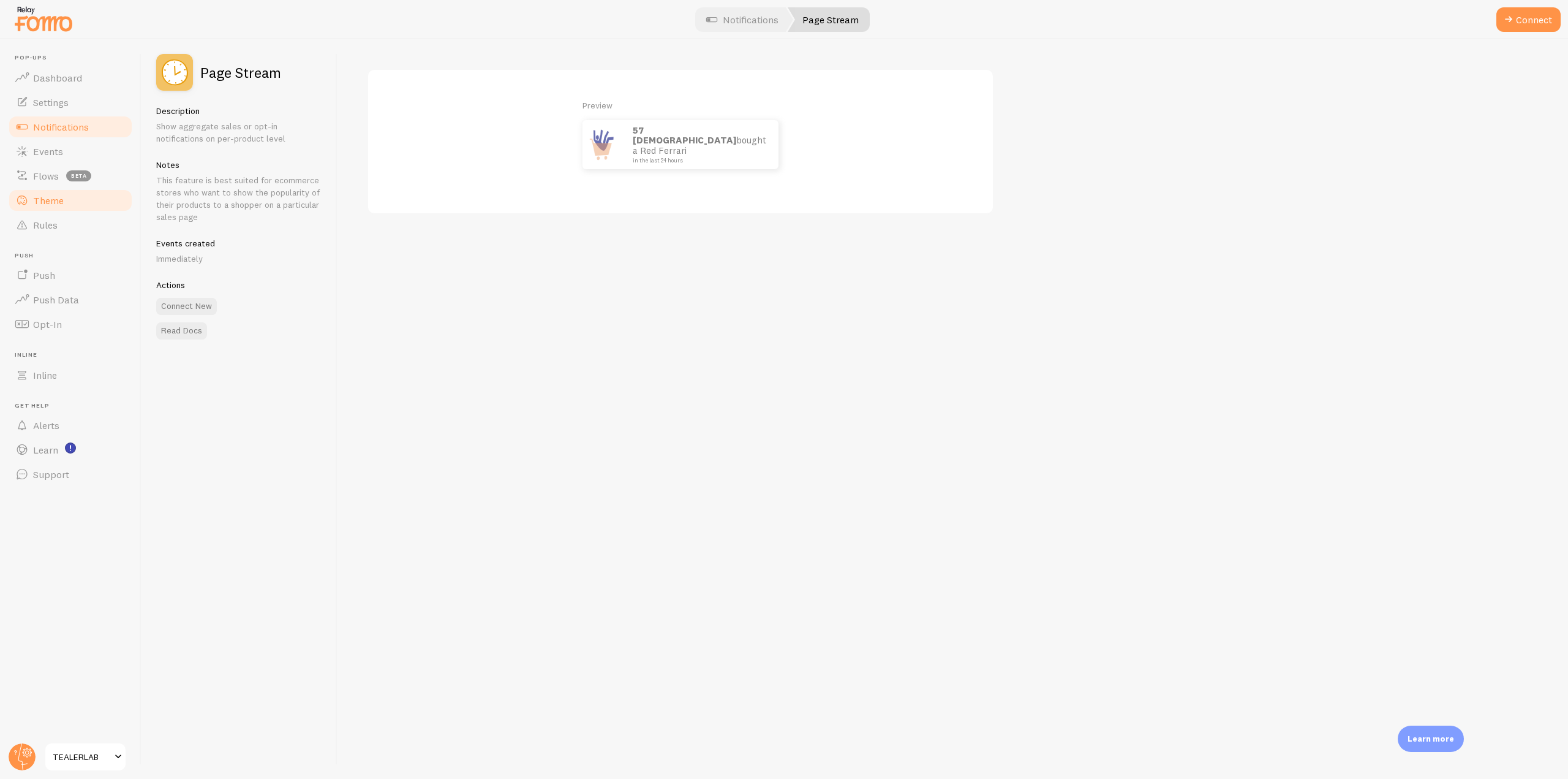
click at [43, 203] on span "Theme" at bounding box center [48, 200] width 31 height 12
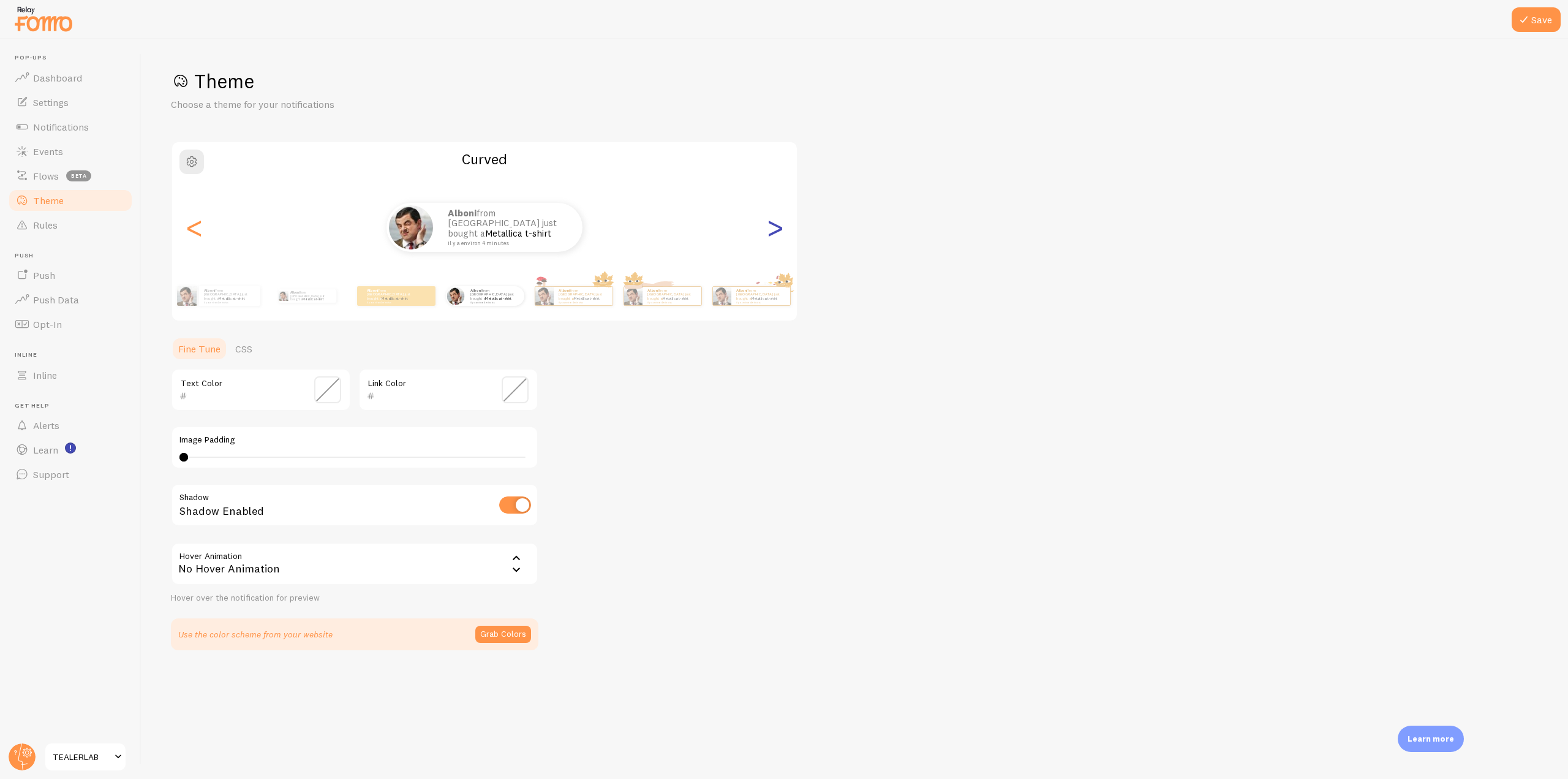
click at [769, 233] on div ">" at bounding box center [774, 227] width 15 height 88
type input "0"
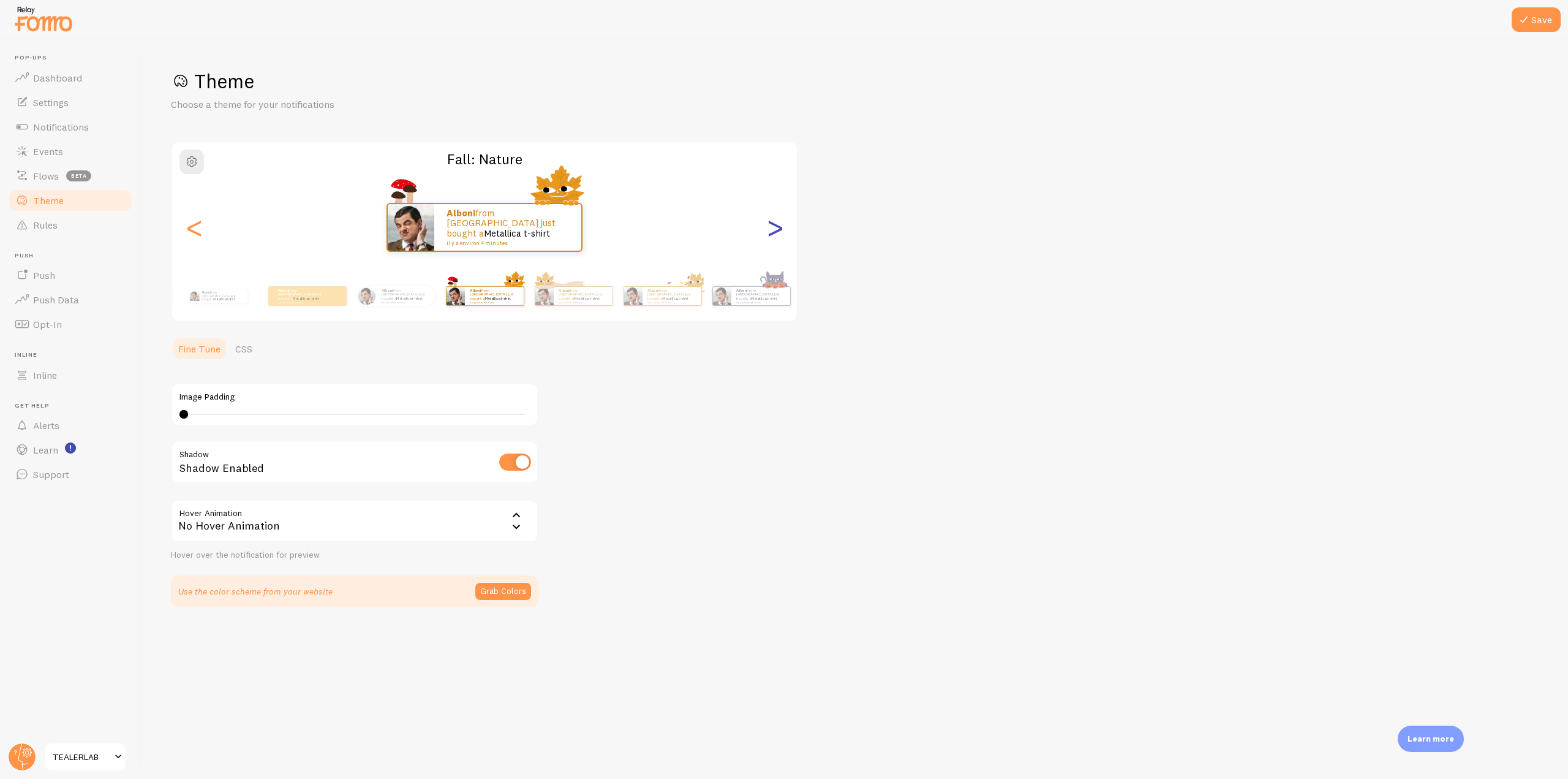
click at [769, 233] on div ">" at bounding box center [774, 227] width 15 height 88
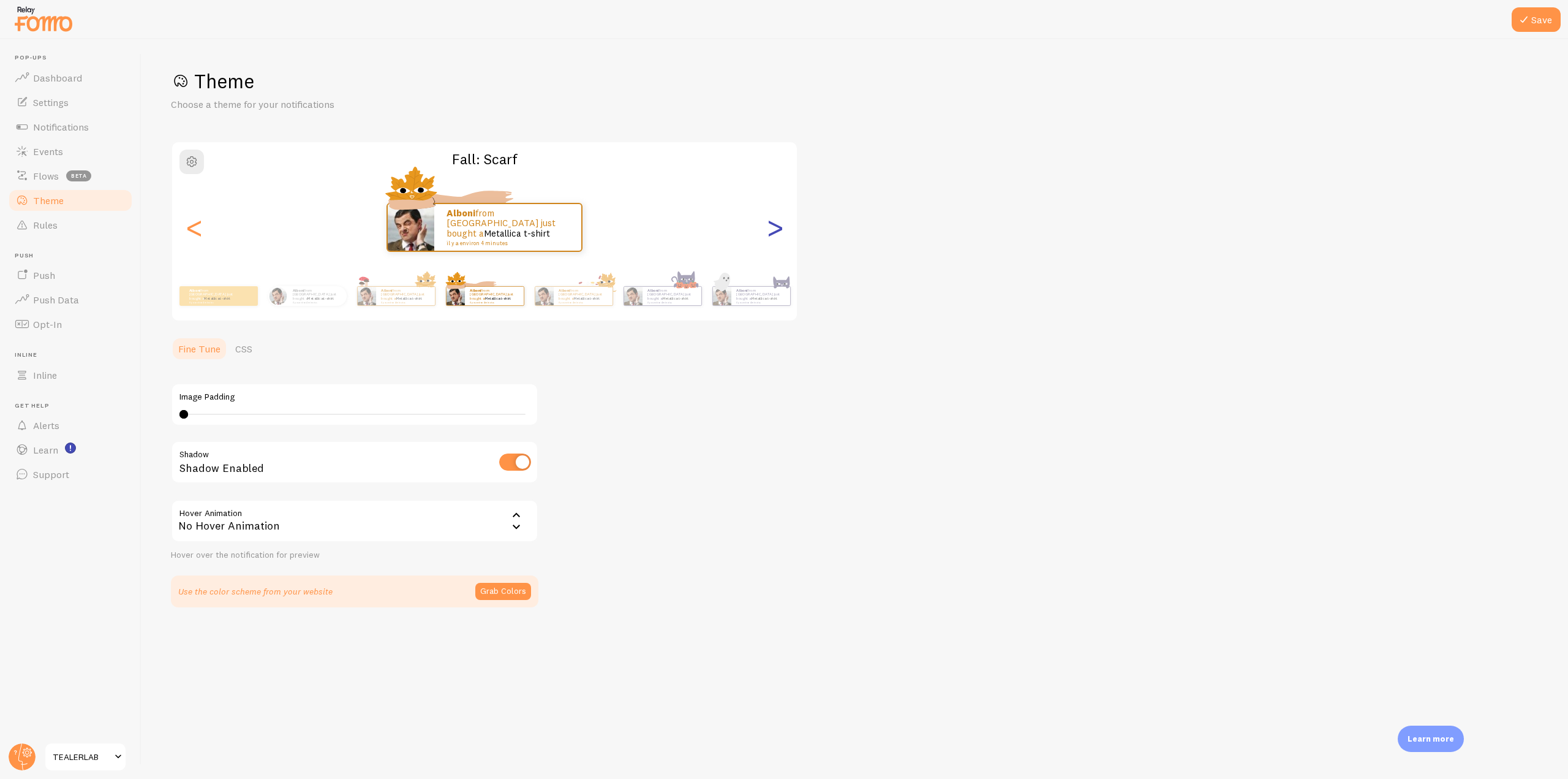
click at [769, 233] on div ">" at bounding box center [774, 227] width 15 height 88
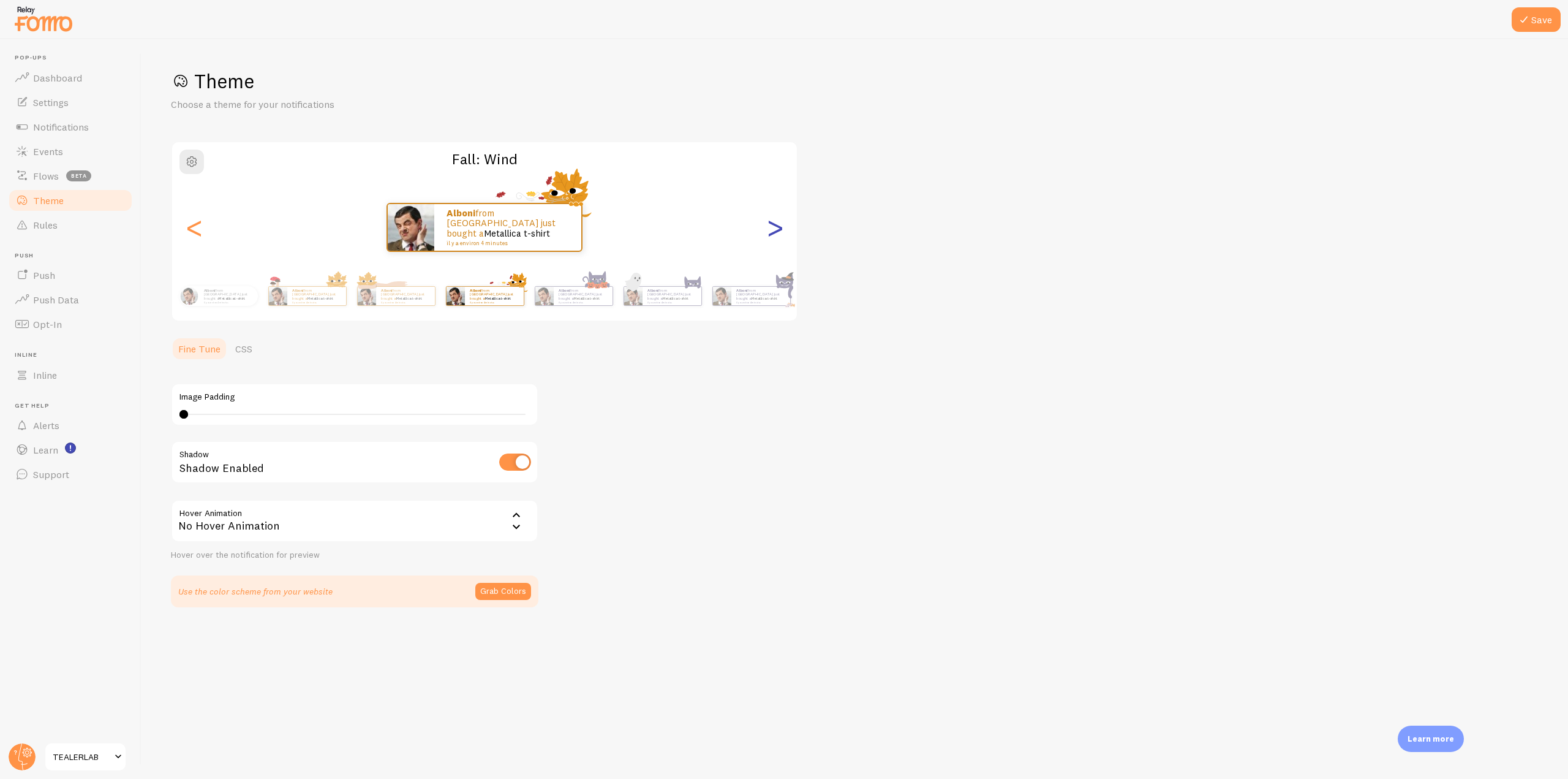
click at [769, 233] on div ">" at bounding box center [774, 227] width 15 height 88
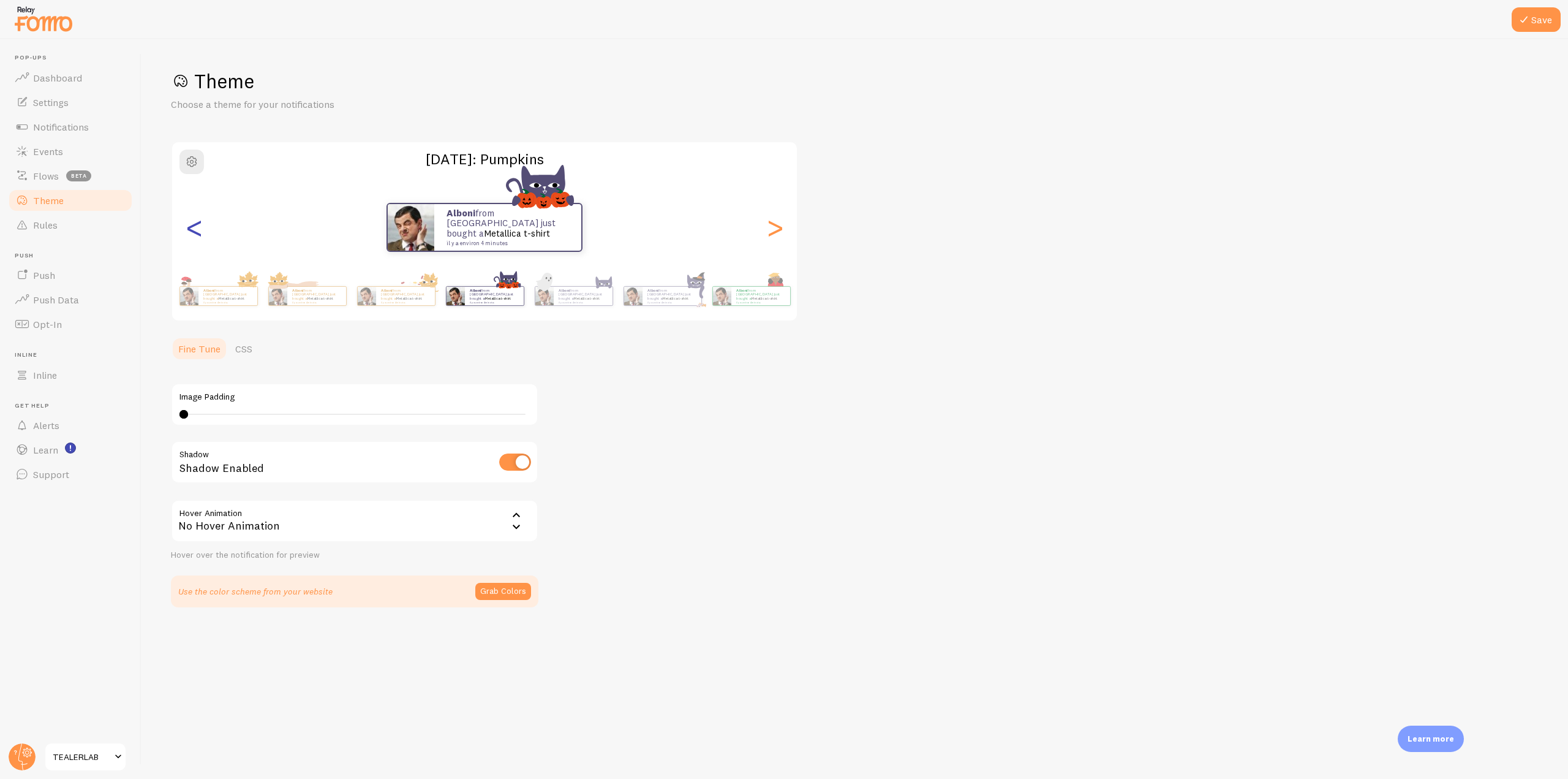
click at [199, 231] on div "<" at bounding box center [194, 227] width 15 height 88
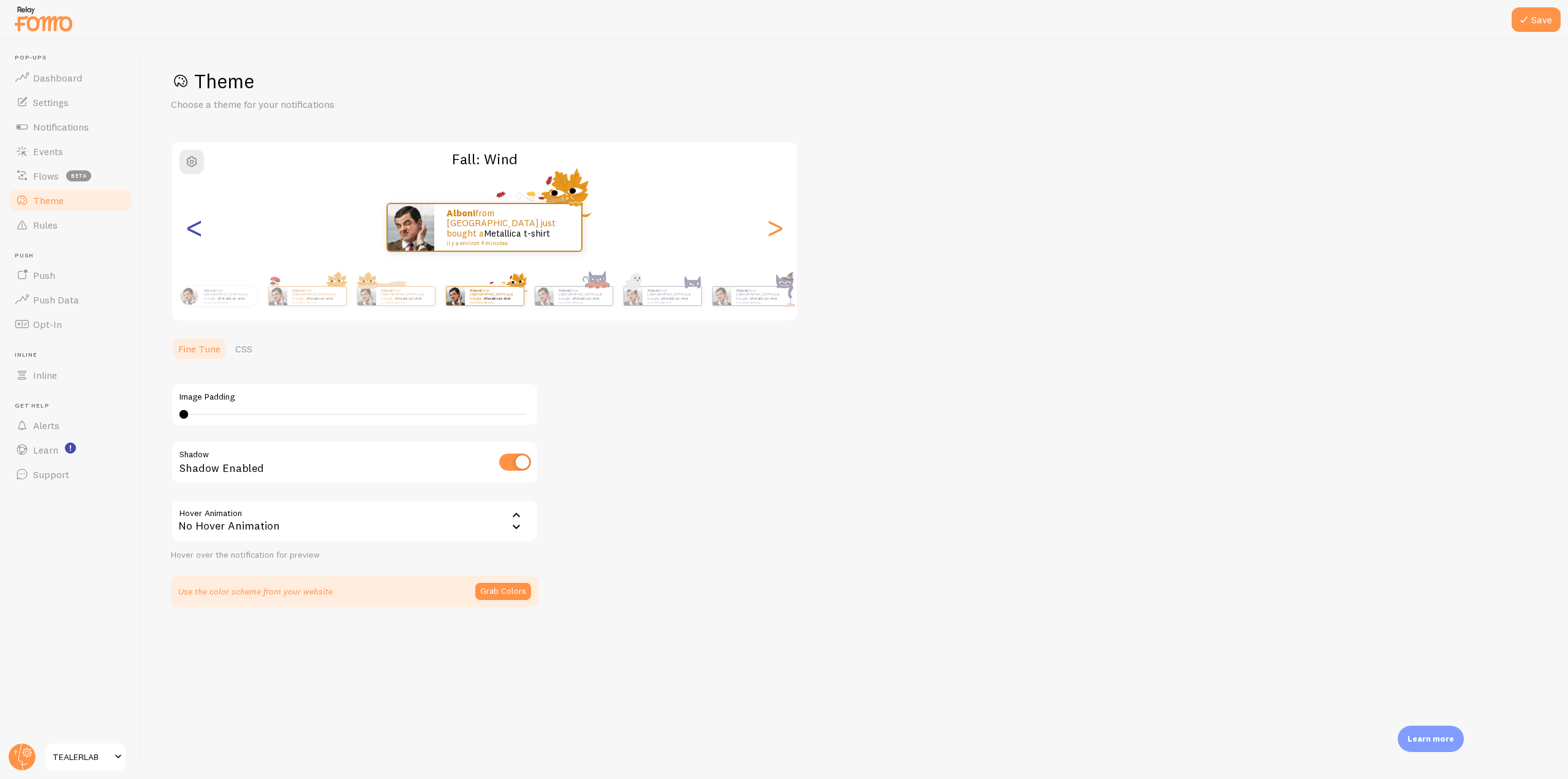
click at [199, 231] on div "<" at bounding box center [194, 227] width 15 height 88
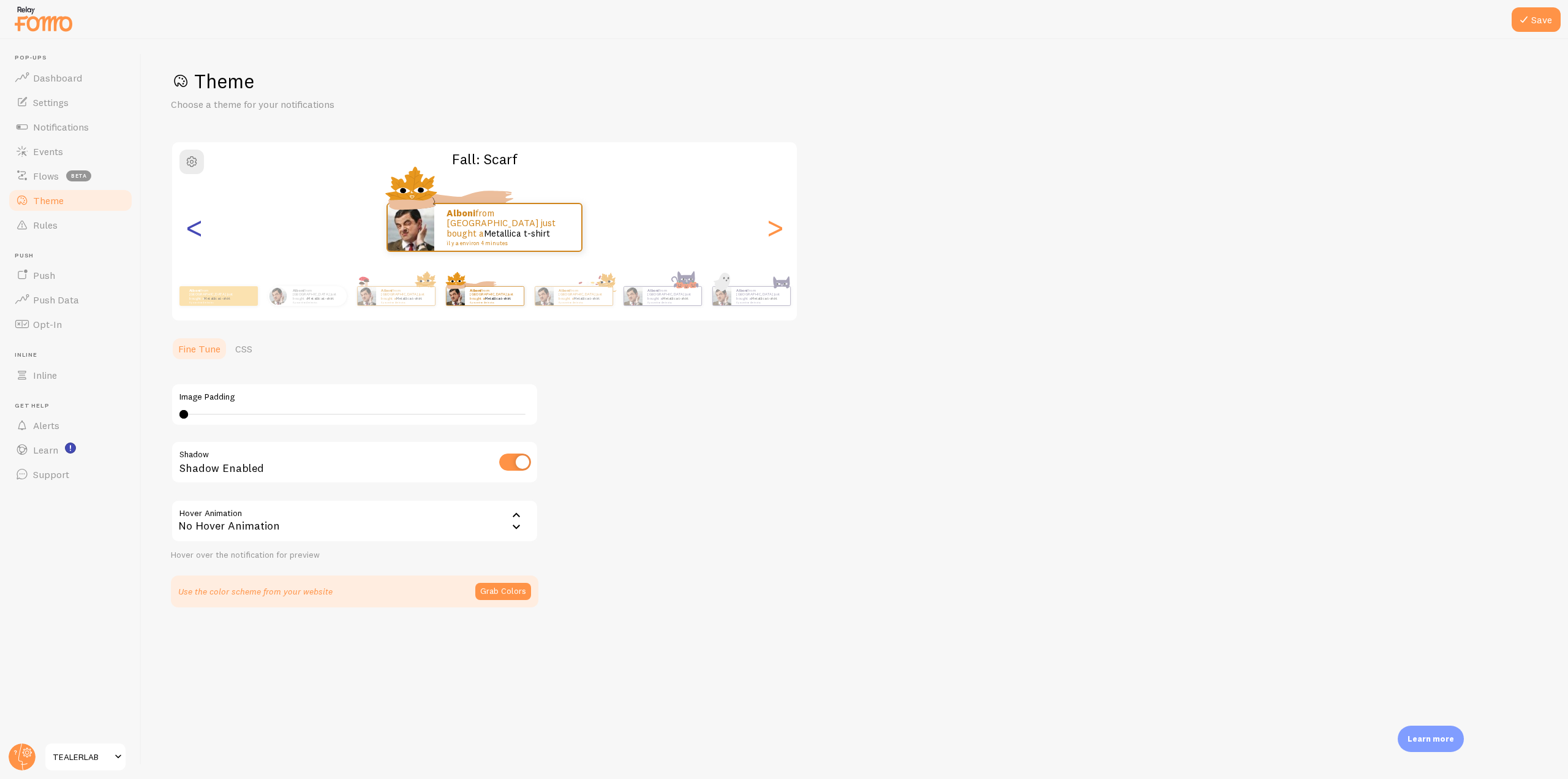
click at [199, 231] on div "<" at bounding box center [194, 227] width 15 height 88
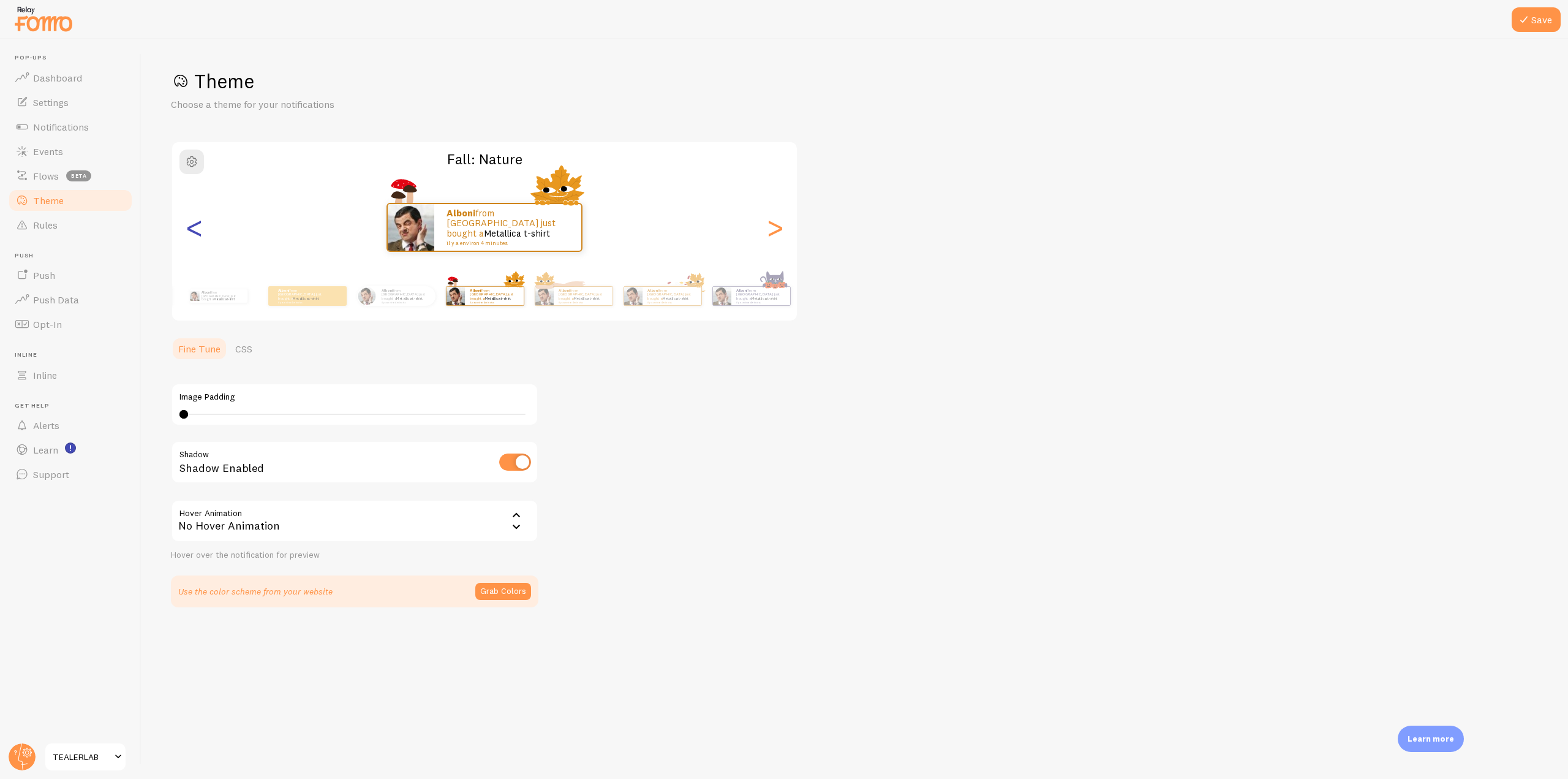
click at [199, 231] on div "<" at bounding box center [194, 227] width 15 height 88
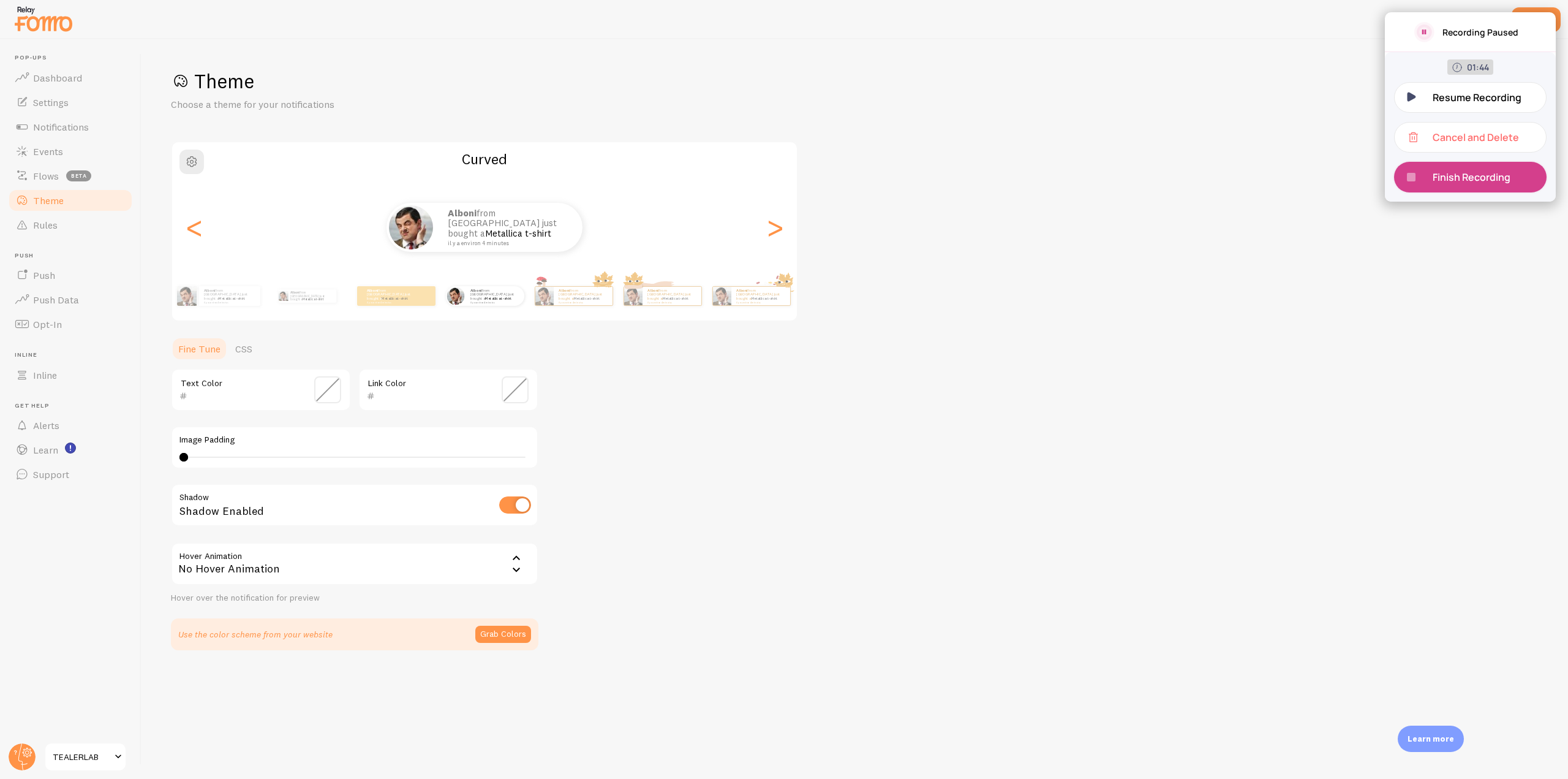
click at [1456, 181] on p "Finish Recording" at bounding box center [1475, 177] width 87 height 13
